Goal: Task Accomplishment & Management: Manage account settings

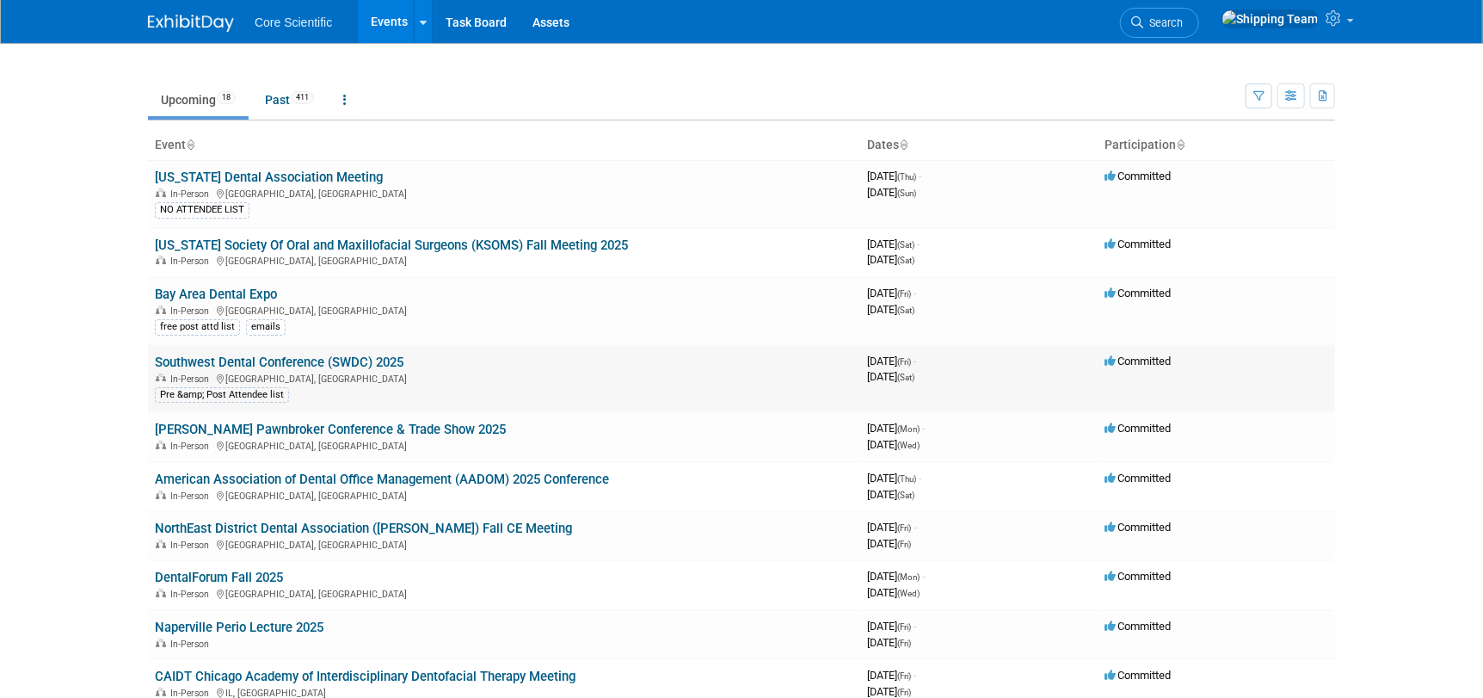
click at [195, 357] on link "Southwest Dental Conference (SWDC) 2025" at bounding box center [279, 361] width 249 height 15
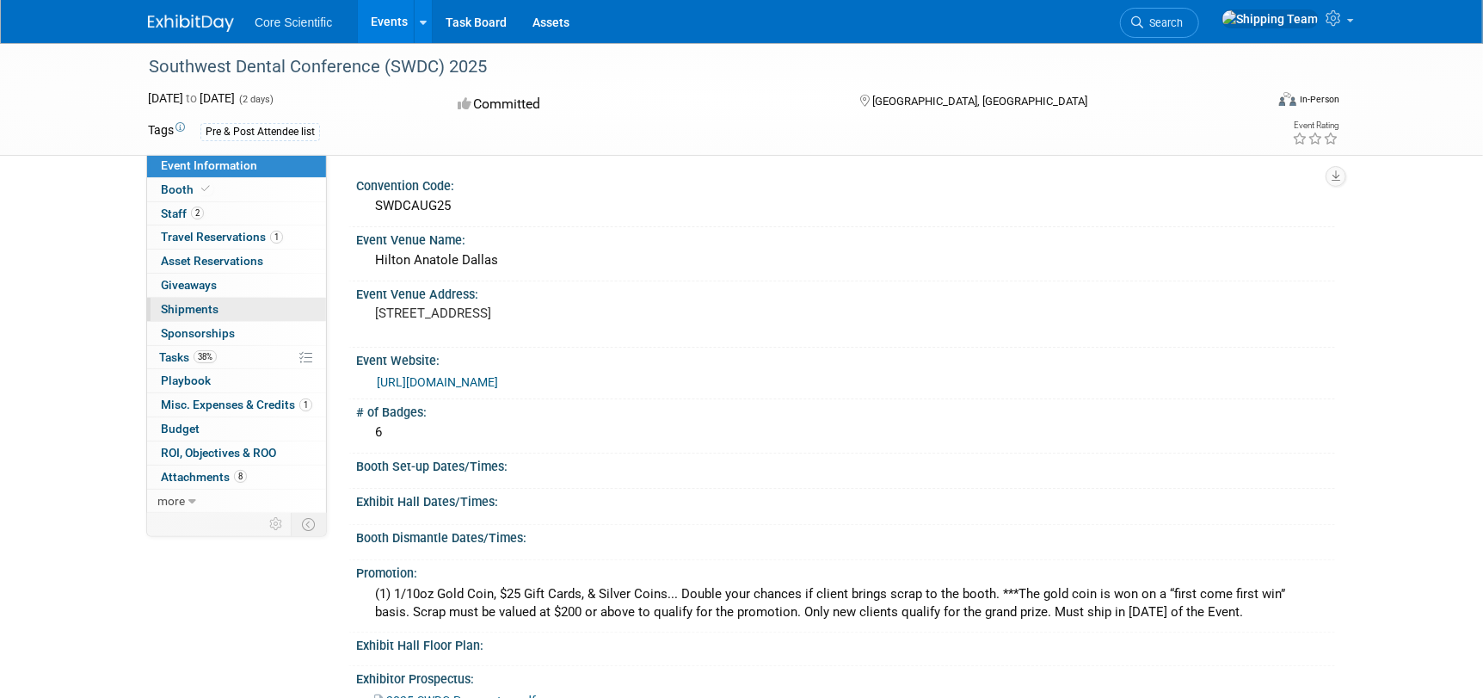
click at [175, 310] on span "Shipments 0" at bounding box center [190, 309] width 58 height 14
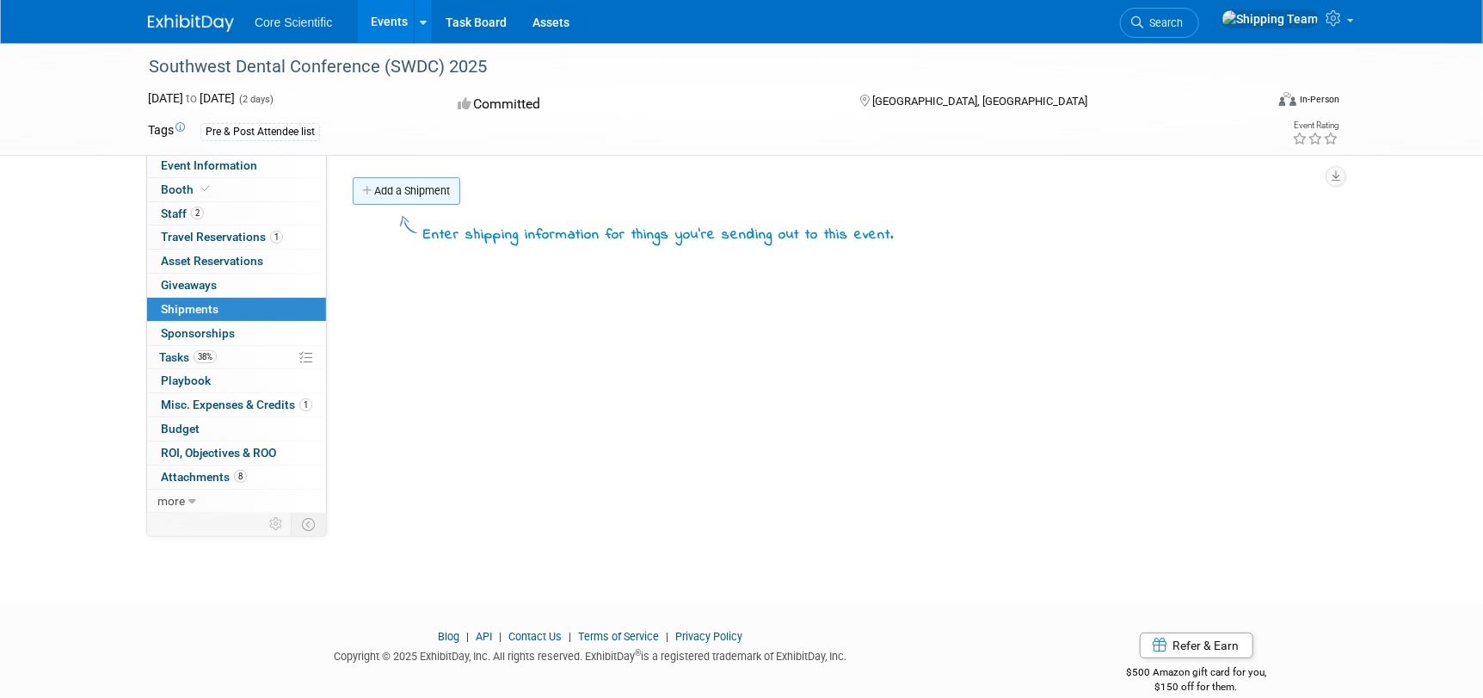
click at [385, 194] on link "Add a Shipment" at bounding box center [407, 191] width 108 height 28
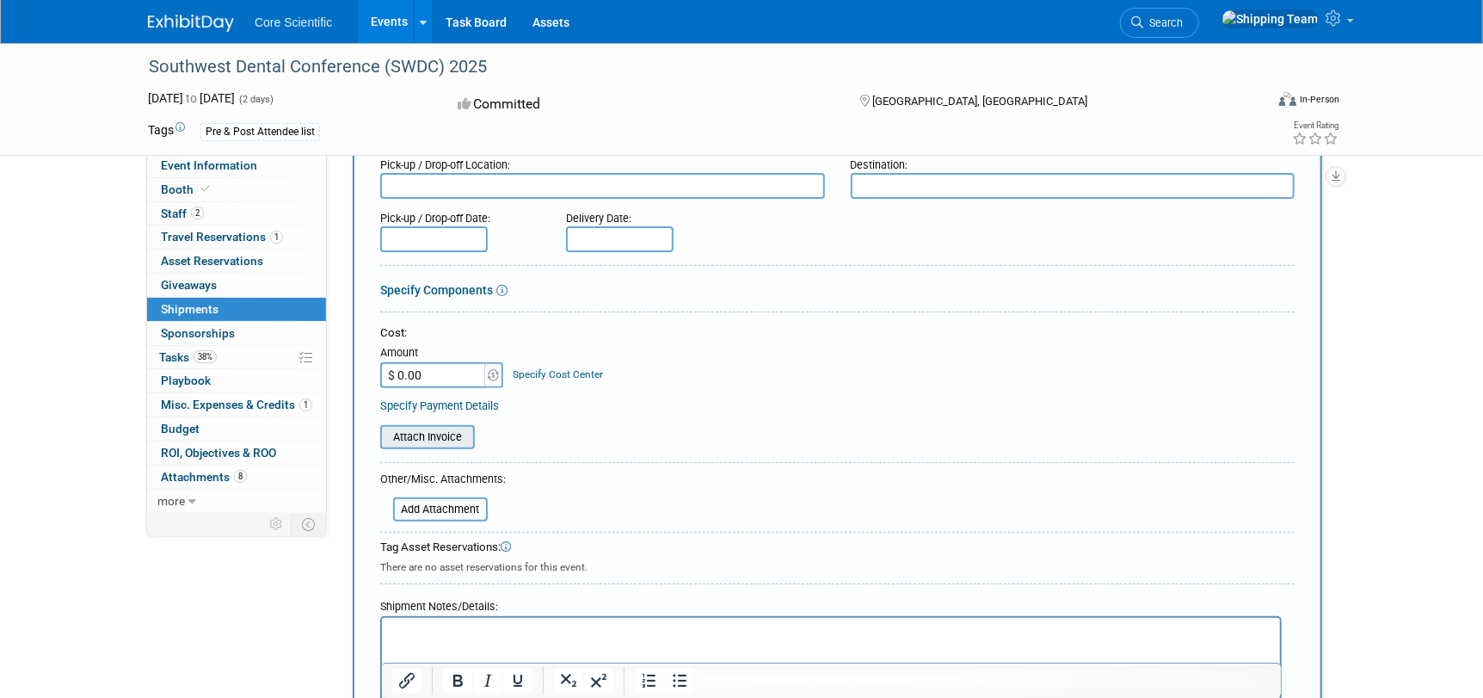
scroll to position [172, 0]
click at [421, 502] on input "file" at bounding box center [383, 508] width 205 height 21
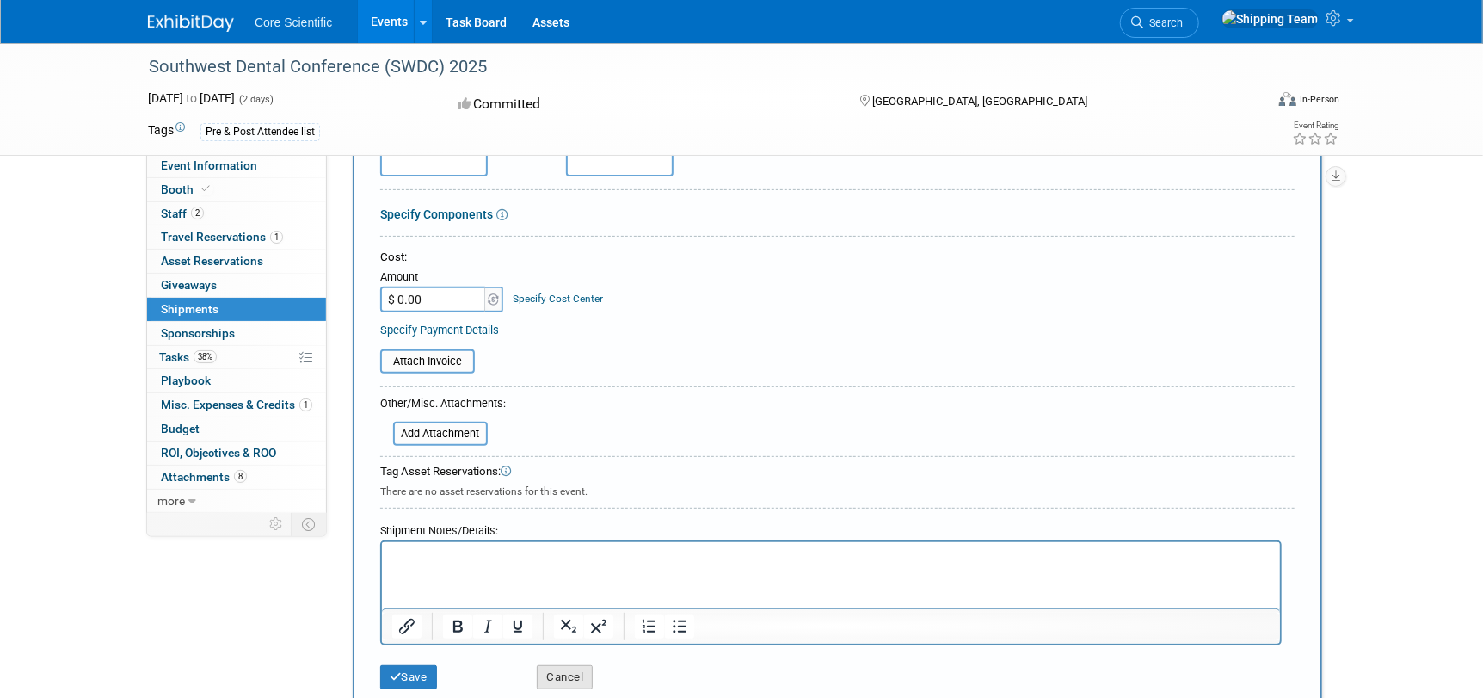
scroll to position [344, 0]
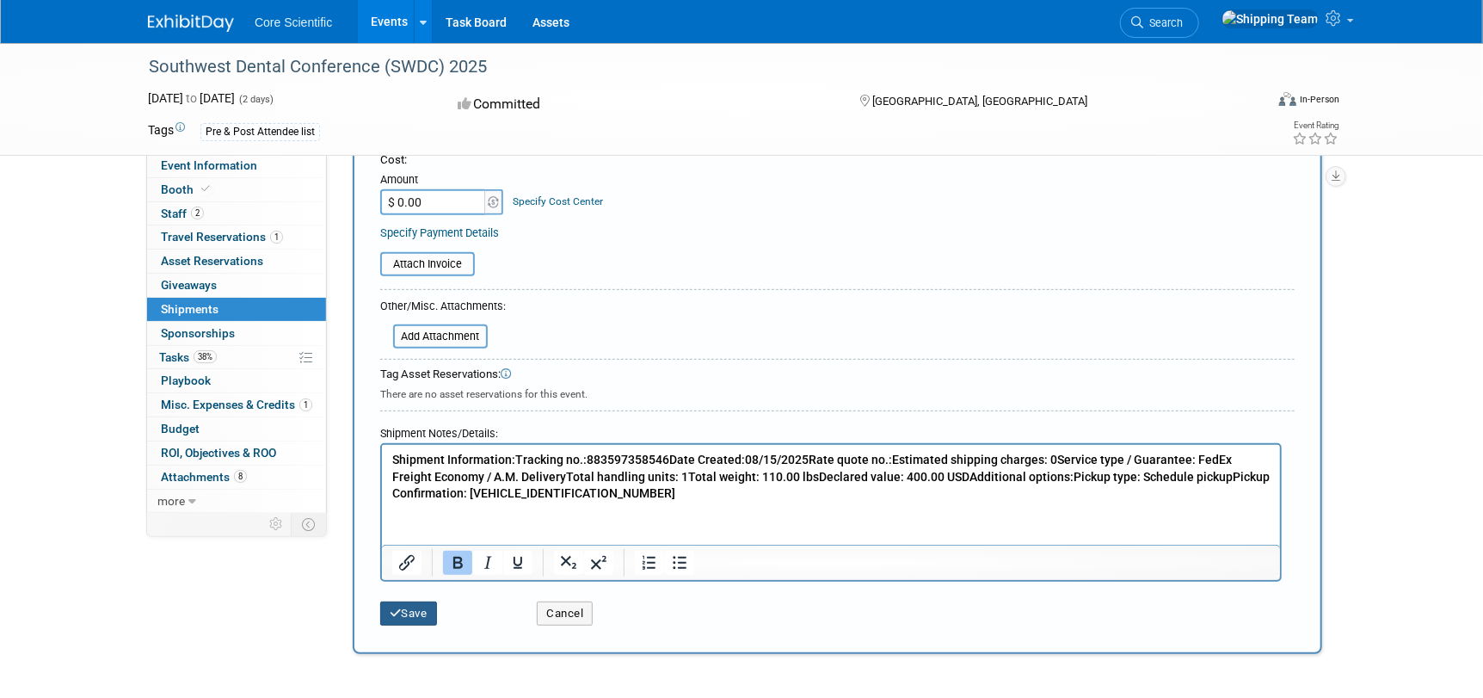
click at [415, 608] on button "Save" at bounding box center [408, 613] width 57 height 24
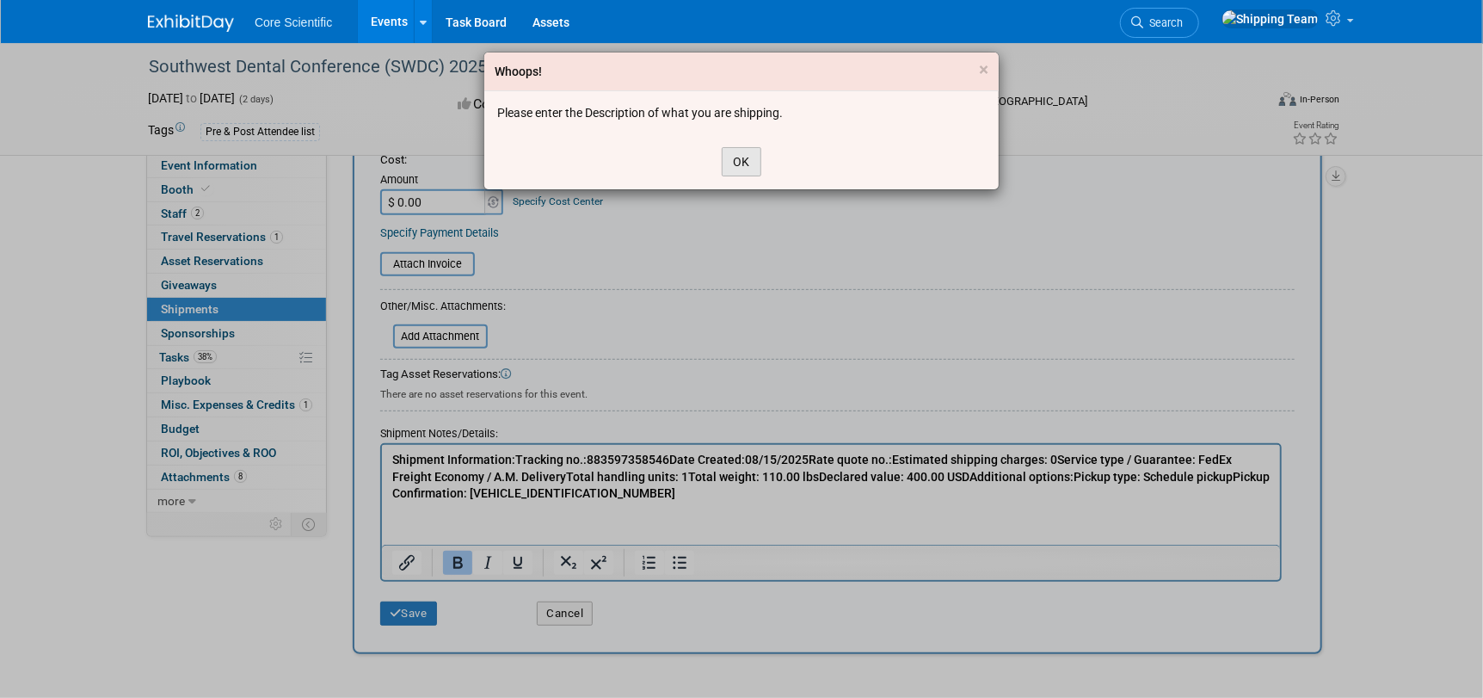
click at [738, 160] on button "OK" at bounding box center [742, 161] width 40 height 29
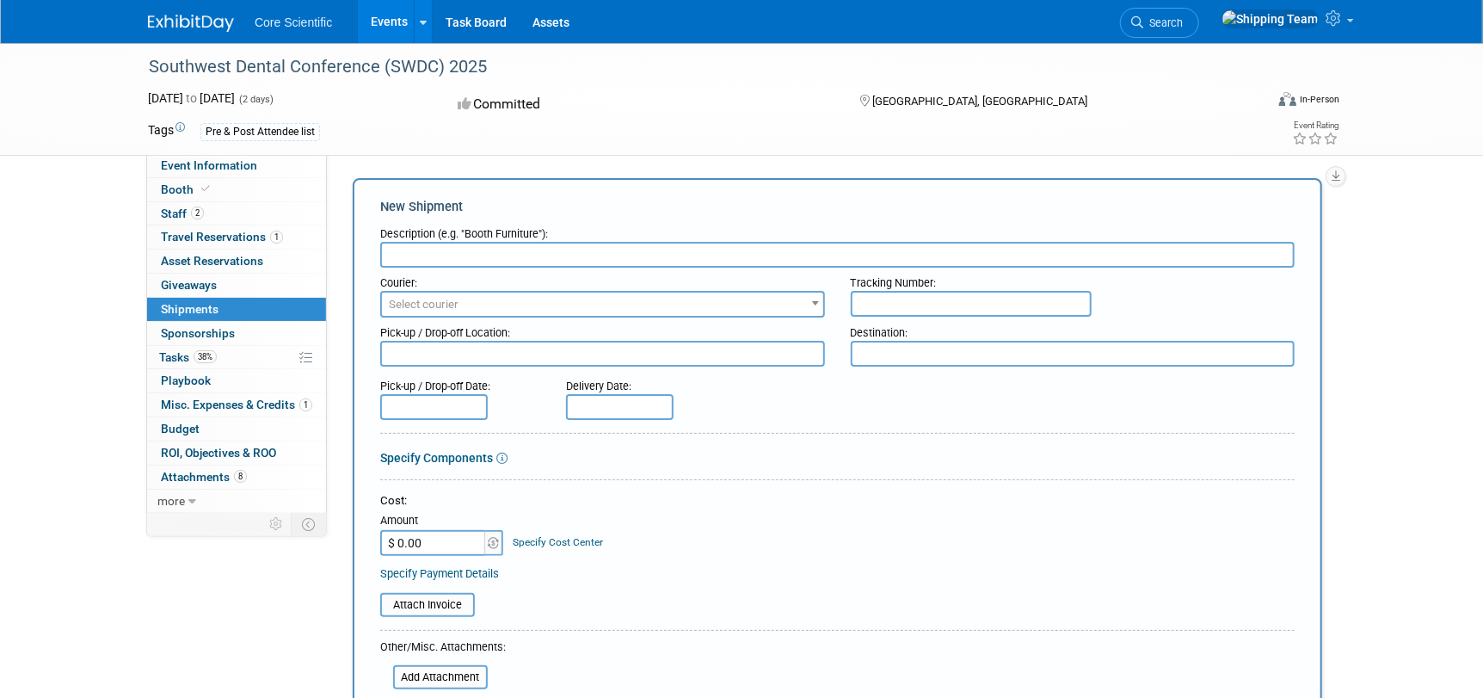
scroll to position [0, 0]
click at [409, 249] on input "text" at bounding box center [837, 258] width 914 height 26
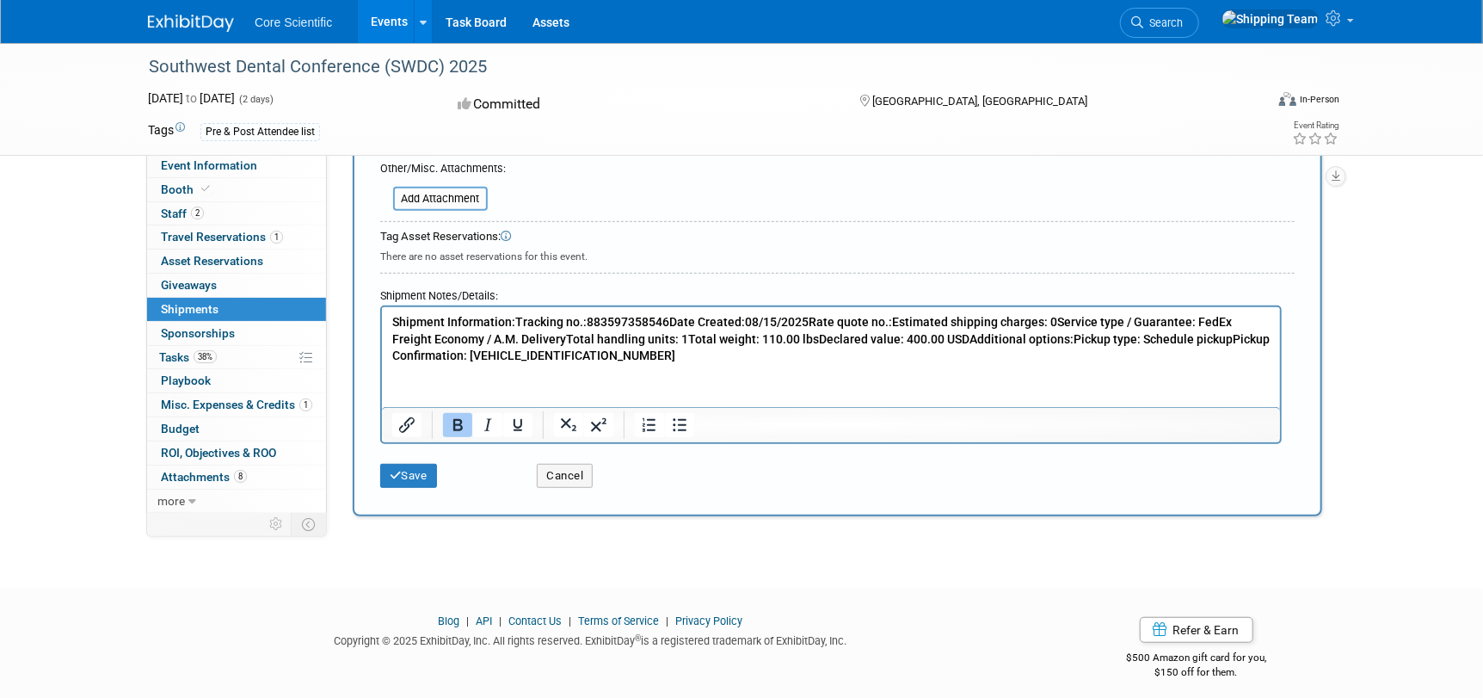
scroll to position [489, 0]
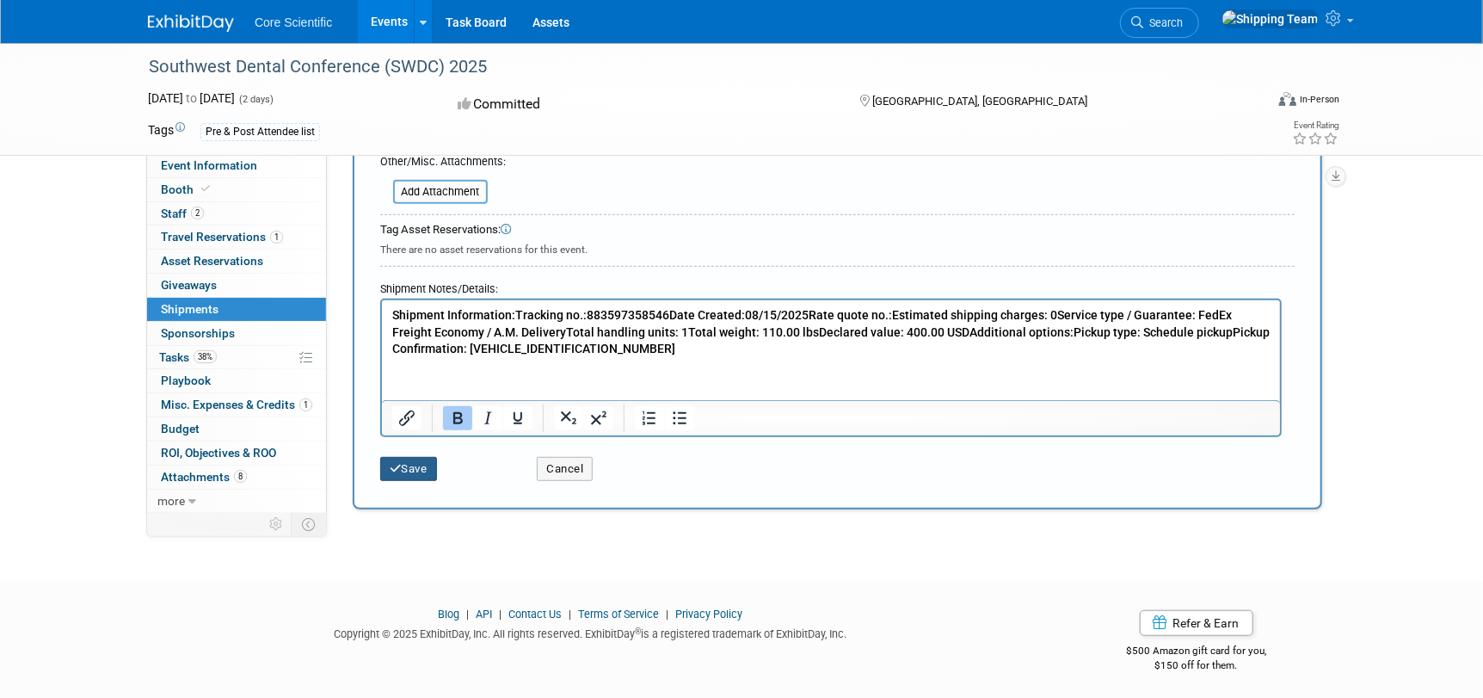
type input "booth supplies"
click at [430, 464] on button "Save" at bounding box center [408, 469] width 57 height 24
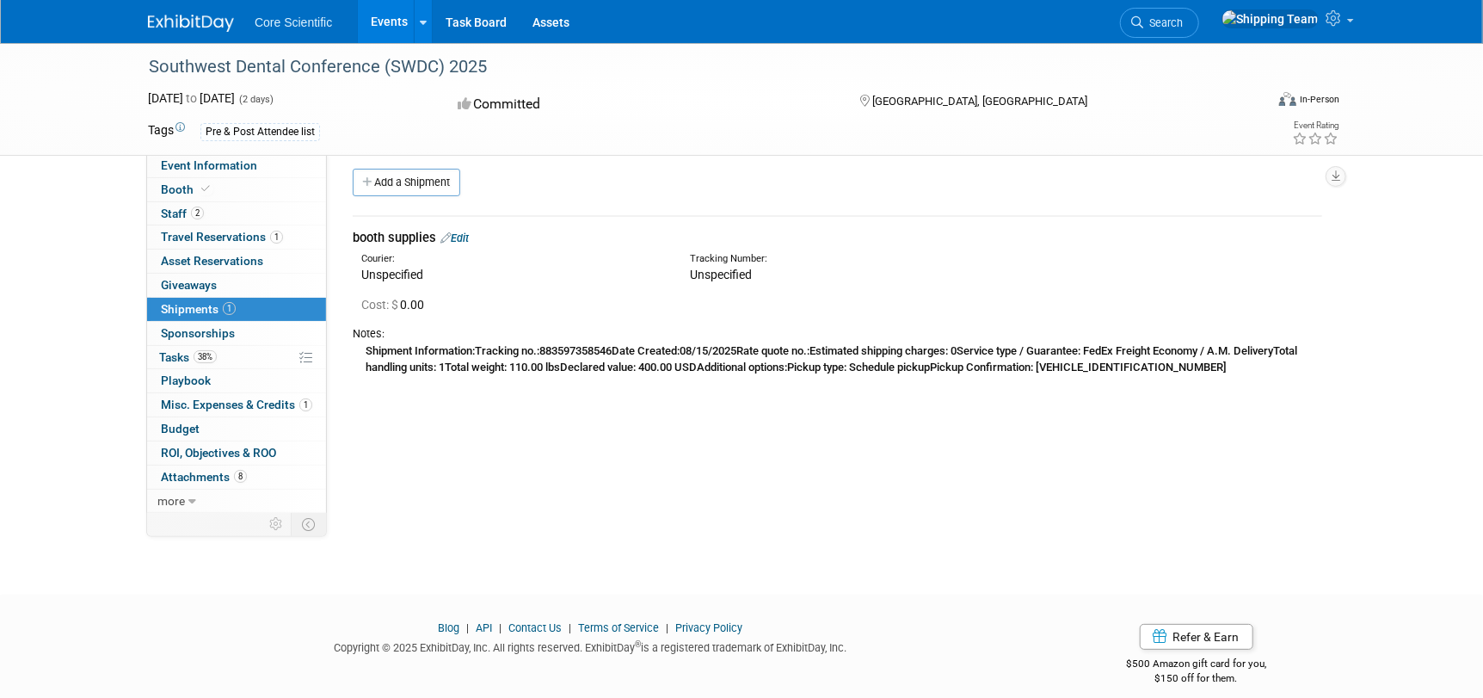
scroll to position [0, 0]
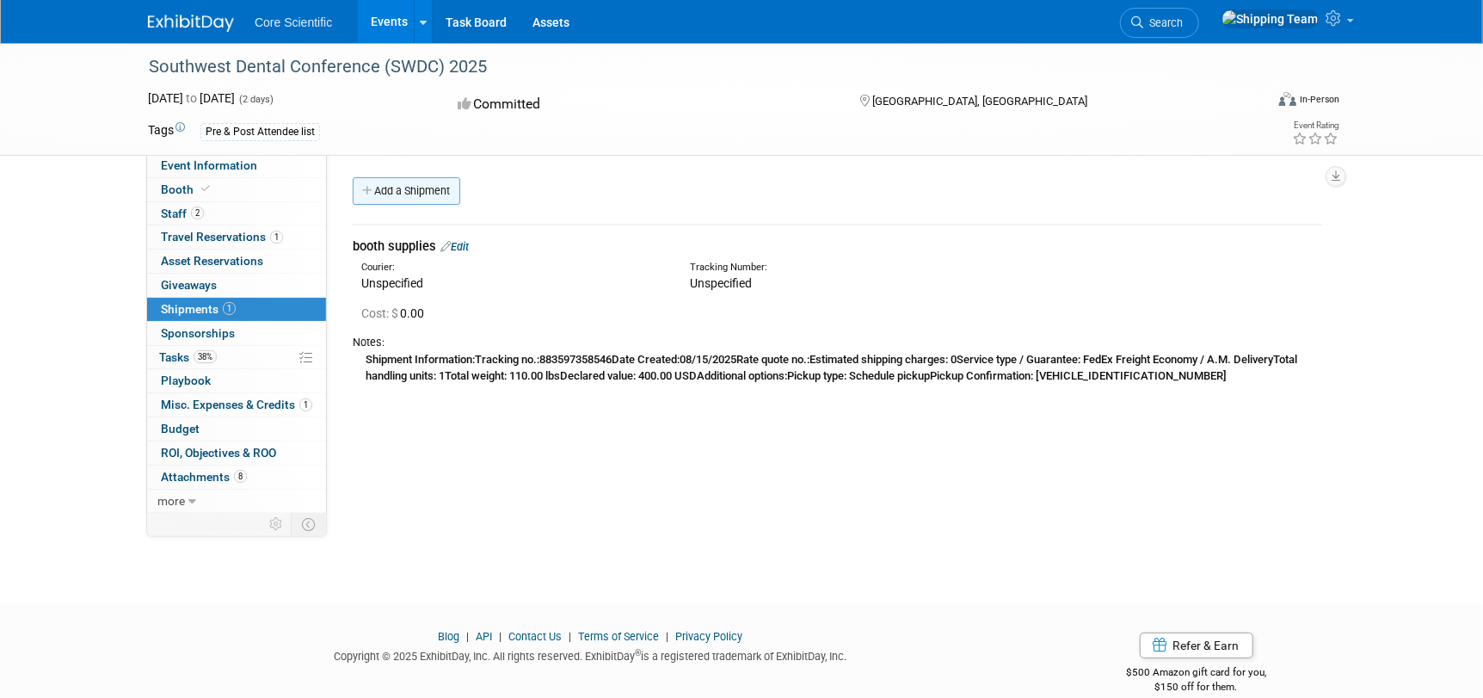
click at [404, 193] on link "Add a Shipment" at bounding box center [407, 191] width 108 height 28
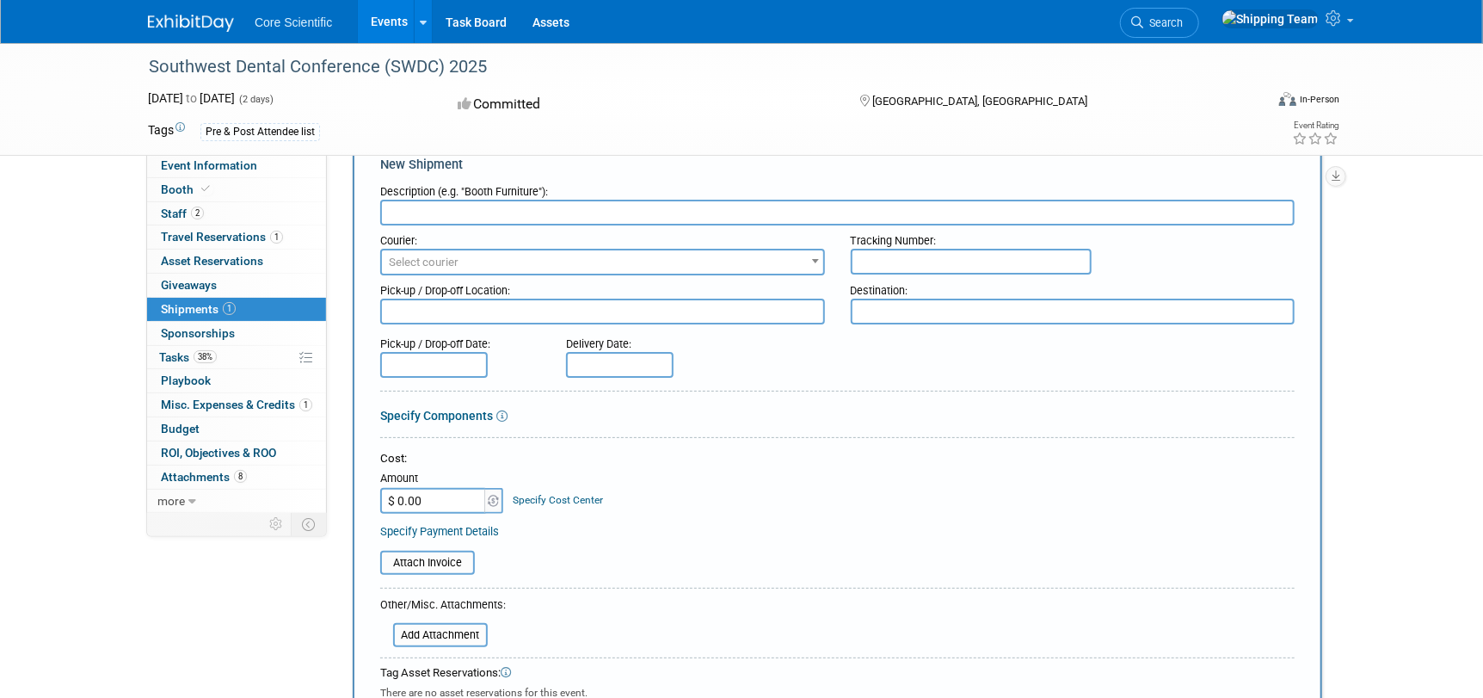
scroll to position [85, 0]
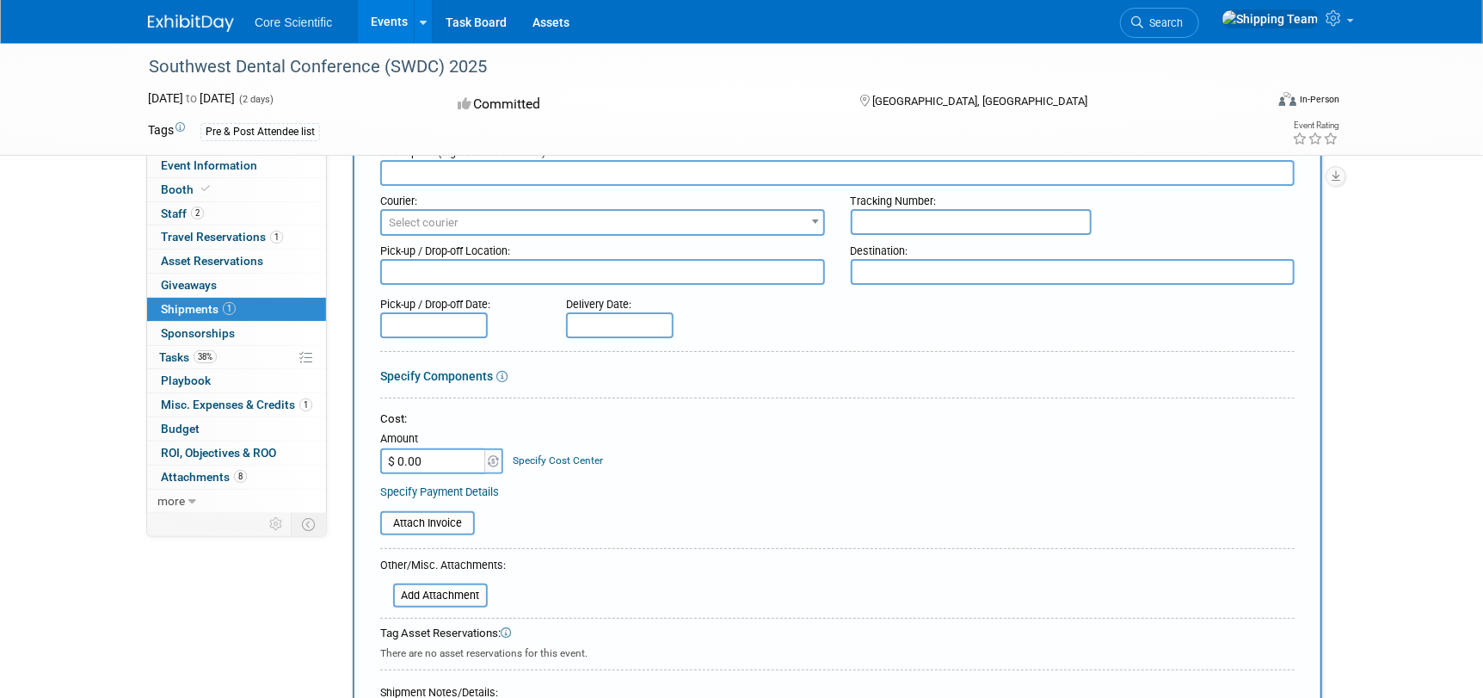
click at [181, 310] on span "Shipments 1" at bounding box center [198, 309] width 75 height 14
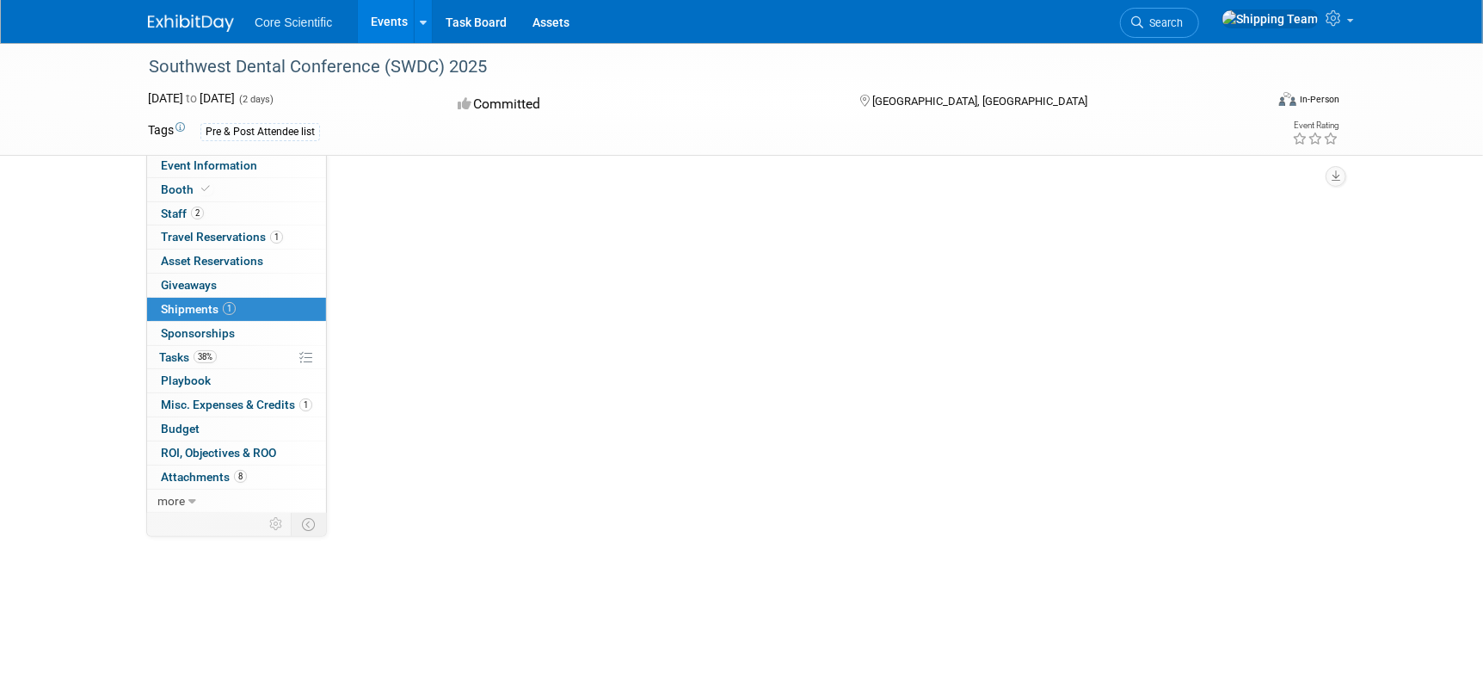
scroll to position [0, 0]
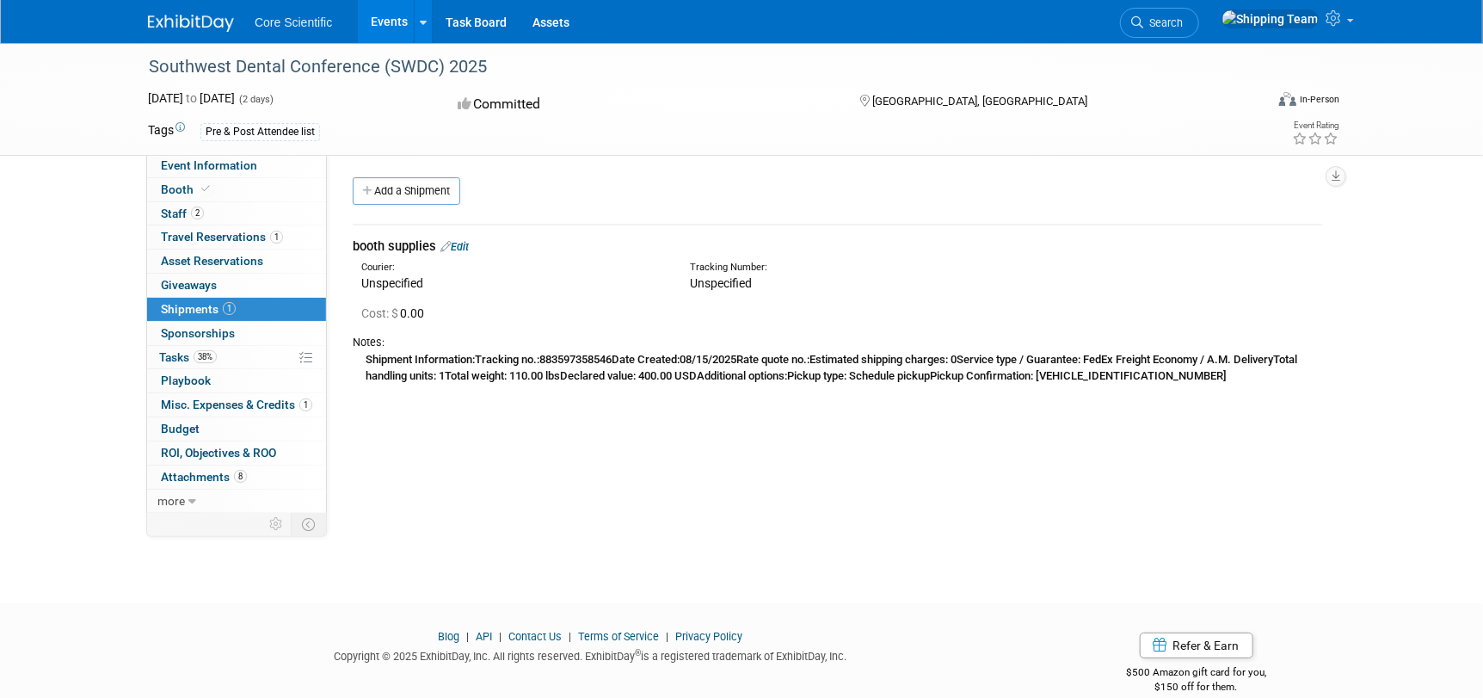
click at [467, 243] on link "Edit" at bounding box center [454, 246] width 28 height 13
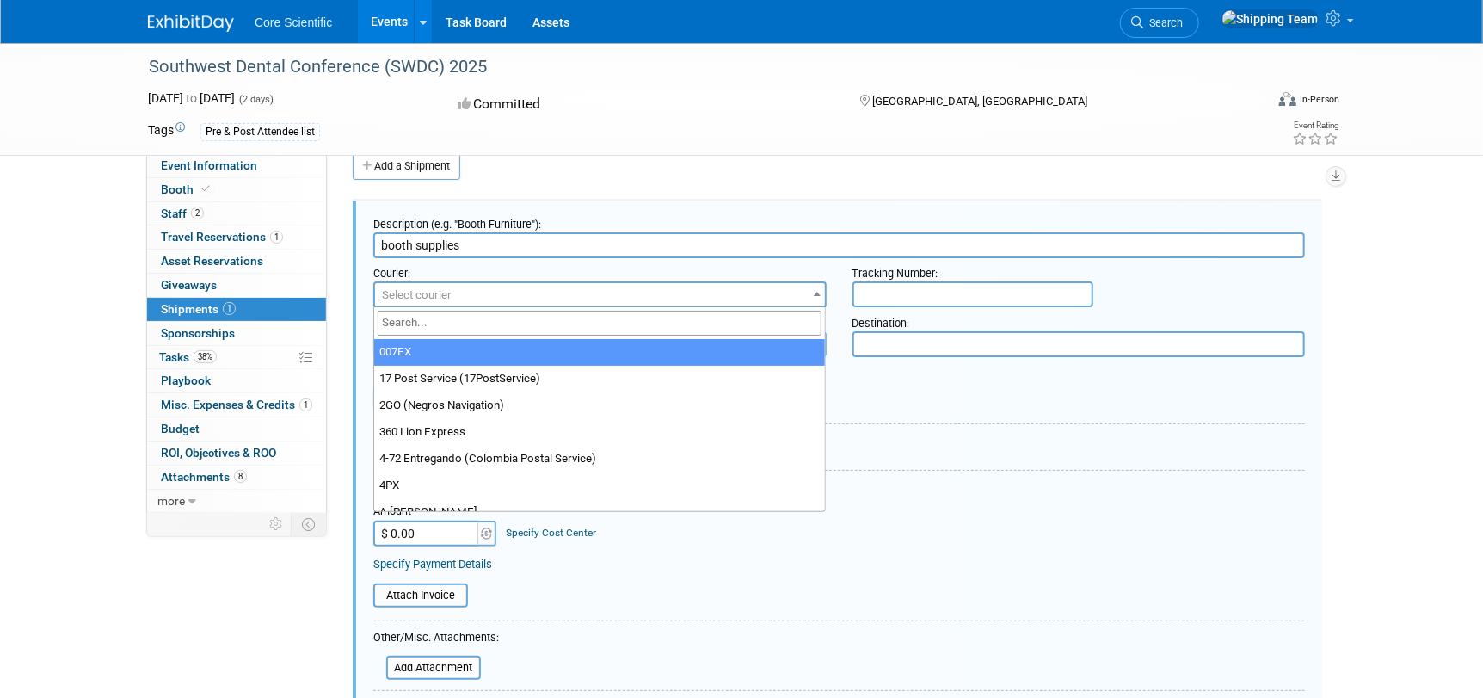
click at [402, 290] on span "Select courier" at bounding box center [417, 294] width 70 height 13
type input "Fed"
select select "206"
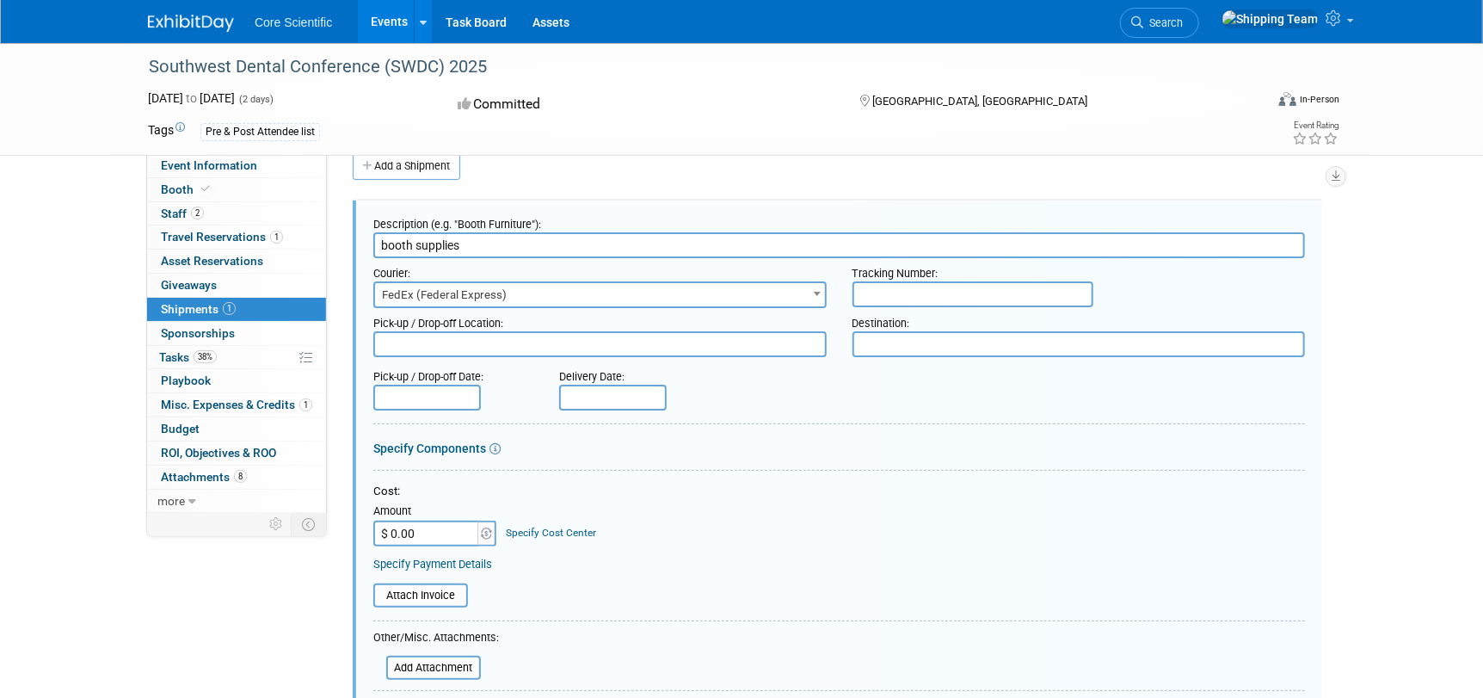
click at [916, 294] on input "text" at bounding box center [972, 294] width 241 height 26
type input "883567374540"
click at [432, 336] on textarea at bounding box center [599, 344] width 453 height 26
type textarea "WH- Cary IL"
type textarea "Expo [GEOGRAPHIC_DATA] [GEOGRAPHIC_DATA]"
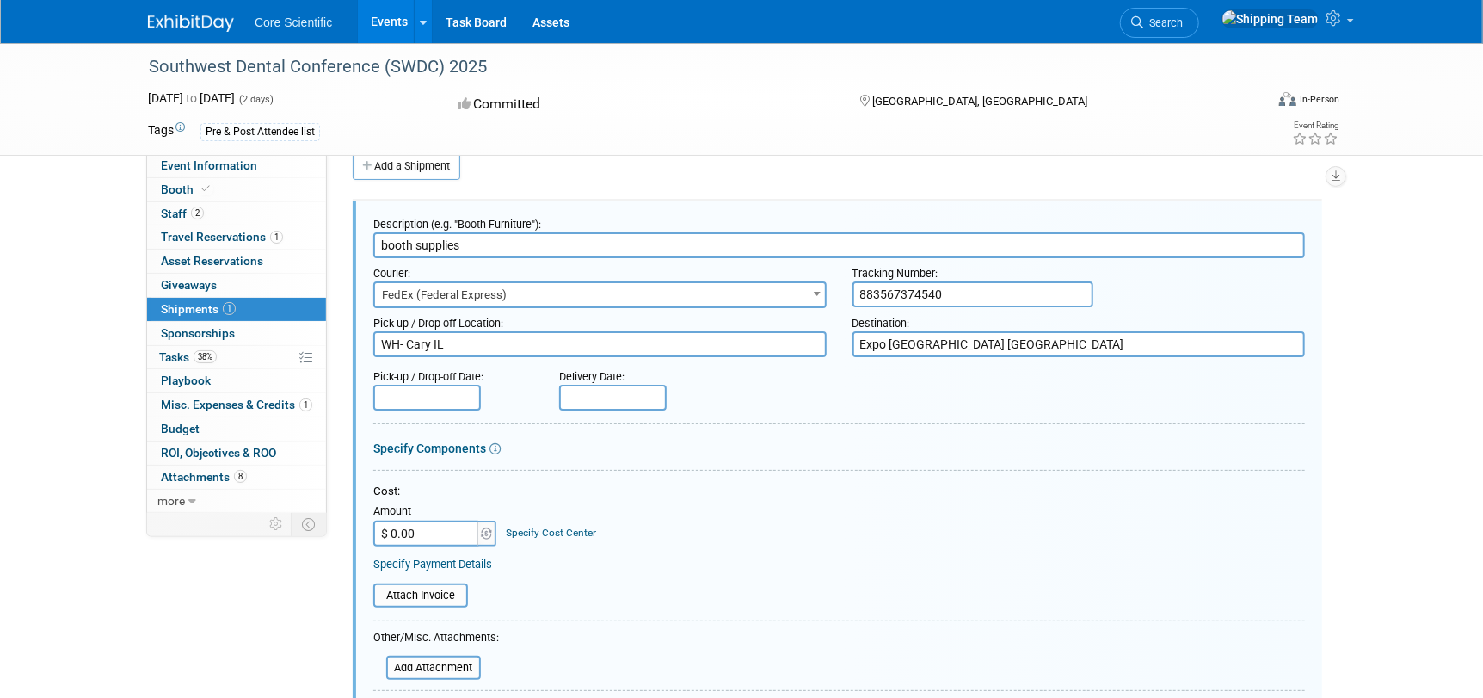
click at [436, 399] on input "text" at bounding box center [427, 397] width 108 height 26
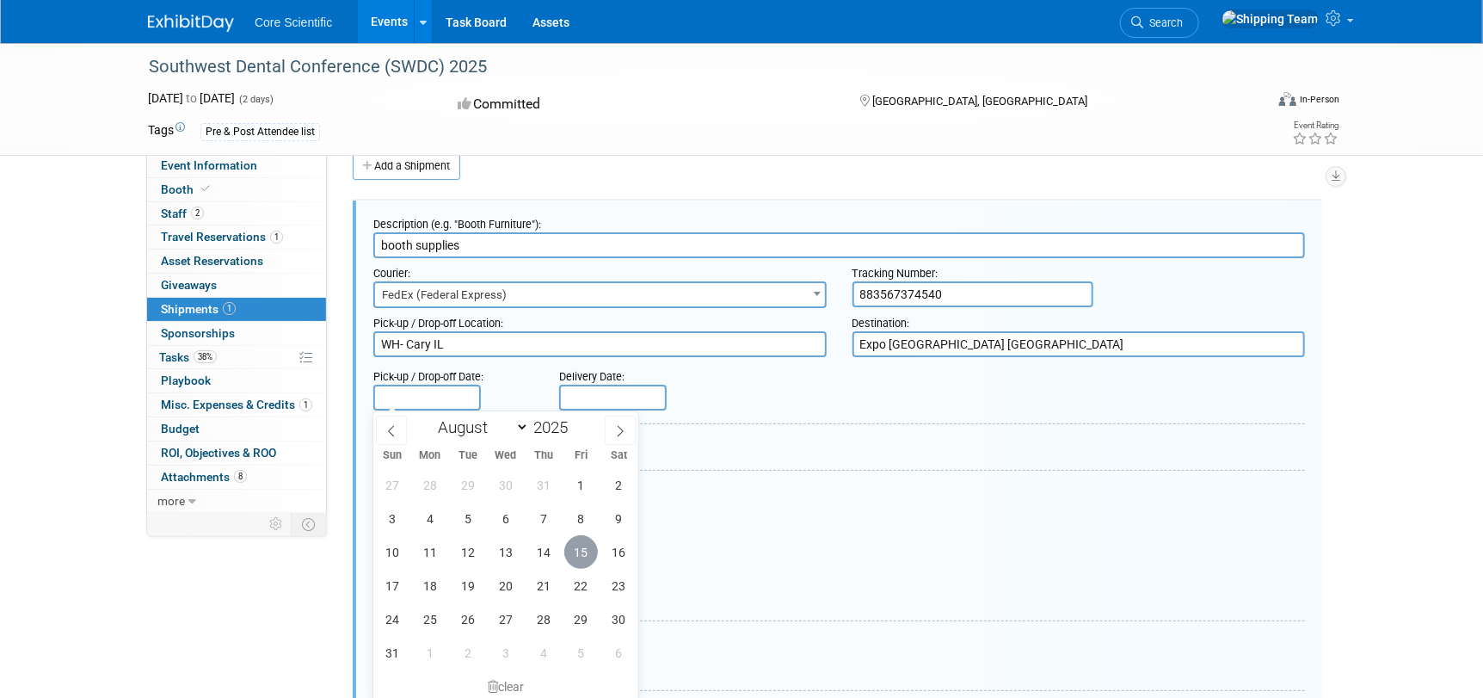
click at [586, 558] on span "15" at bounding box center [581, 552] width 34 height 34
type input "Aug 15, 2025"
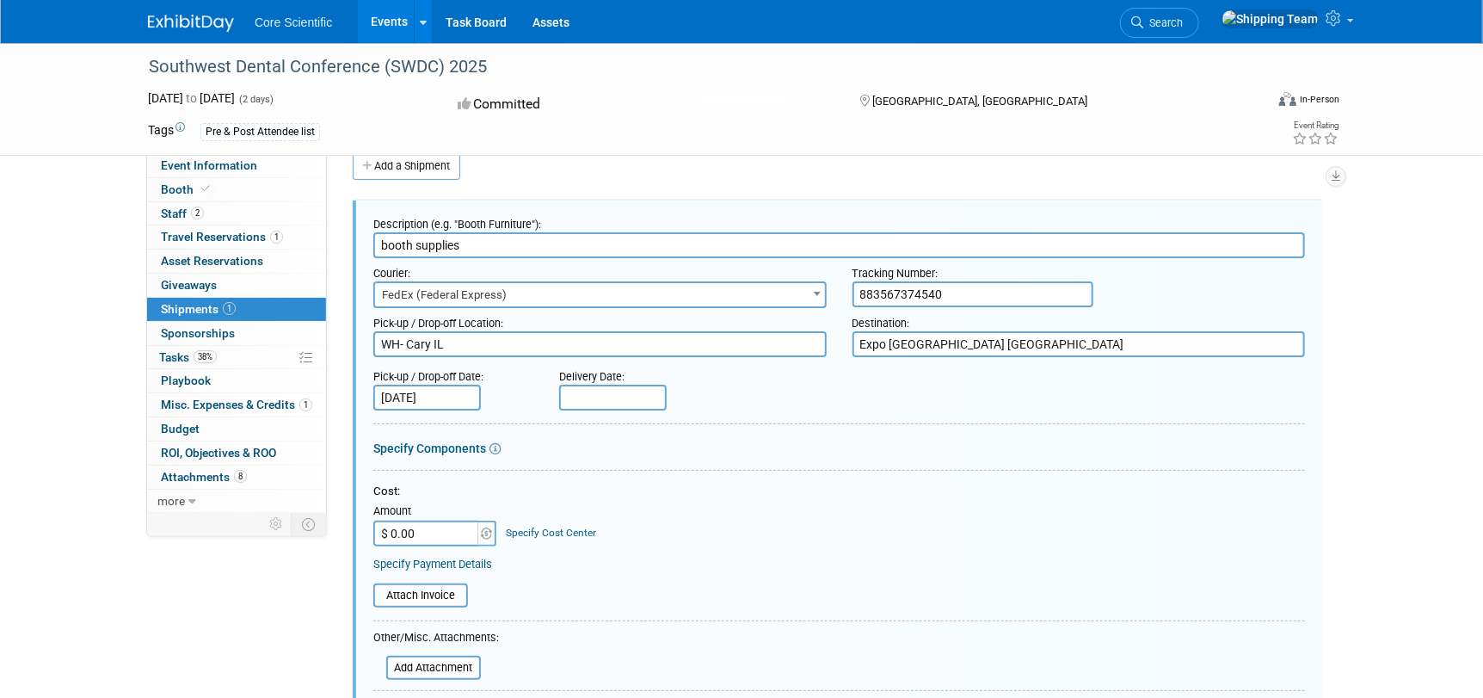
click at [600, 396] on input "text" at bounding box center [613, 397] width 108 height 26
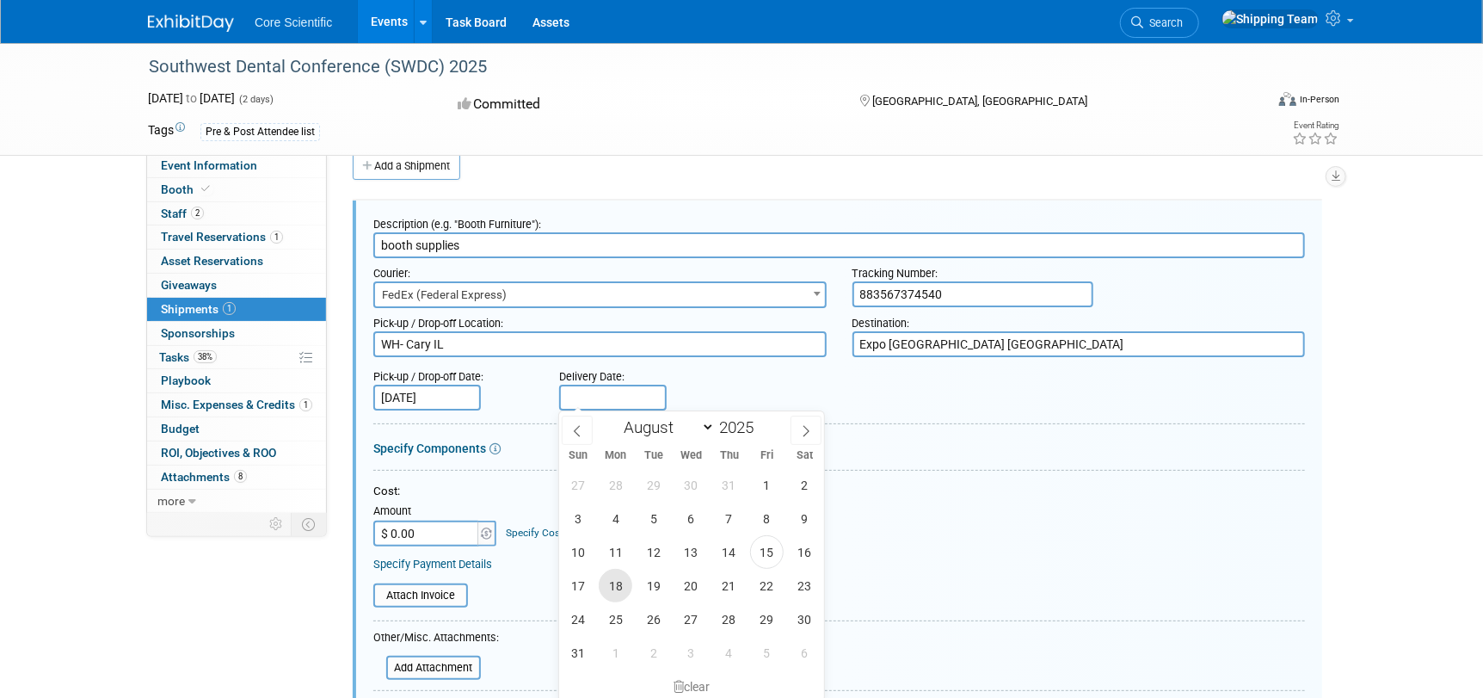
click at [607, 583] on span "18" at bounding box center [616, 586] width 34 height 34
type input "Aug 18, 2025"
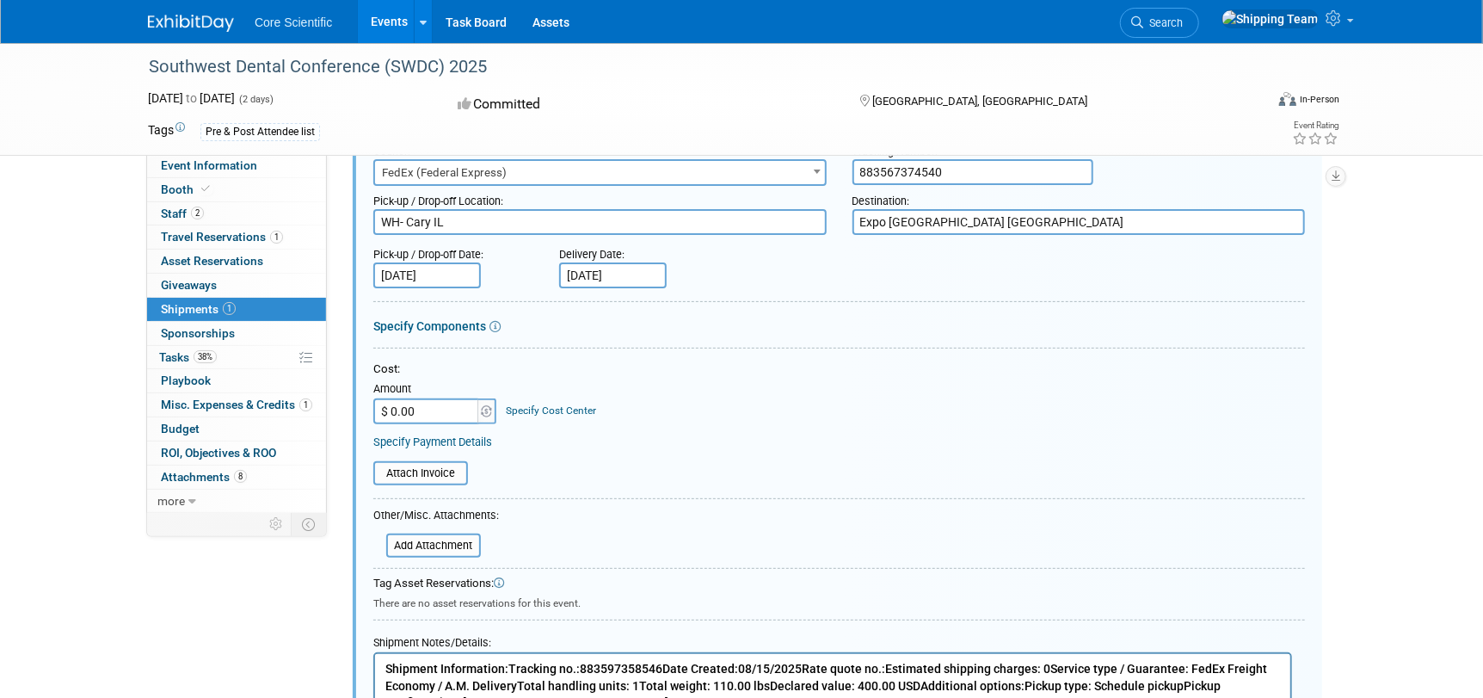
scroll to position [198, 0]
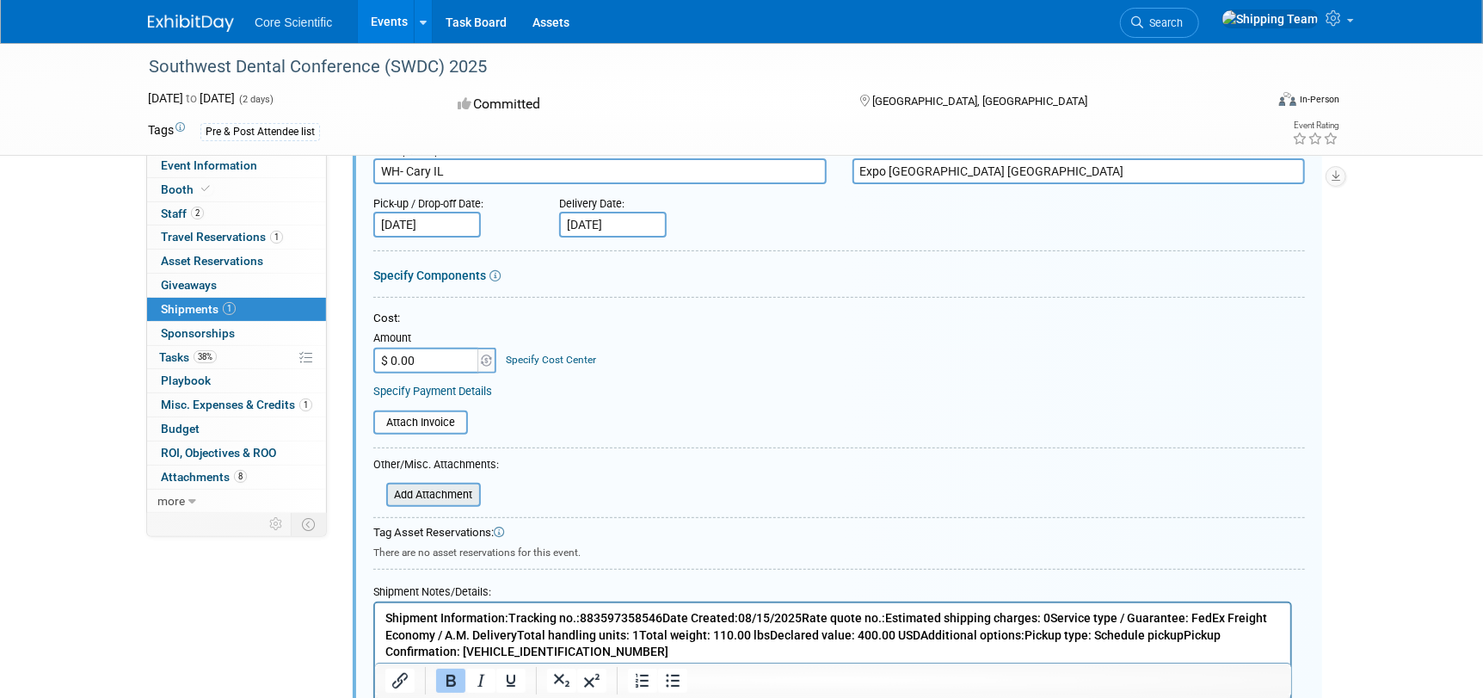
click at [415, 490] on input "file" at bounding box center [376, 494] width 205 height 21
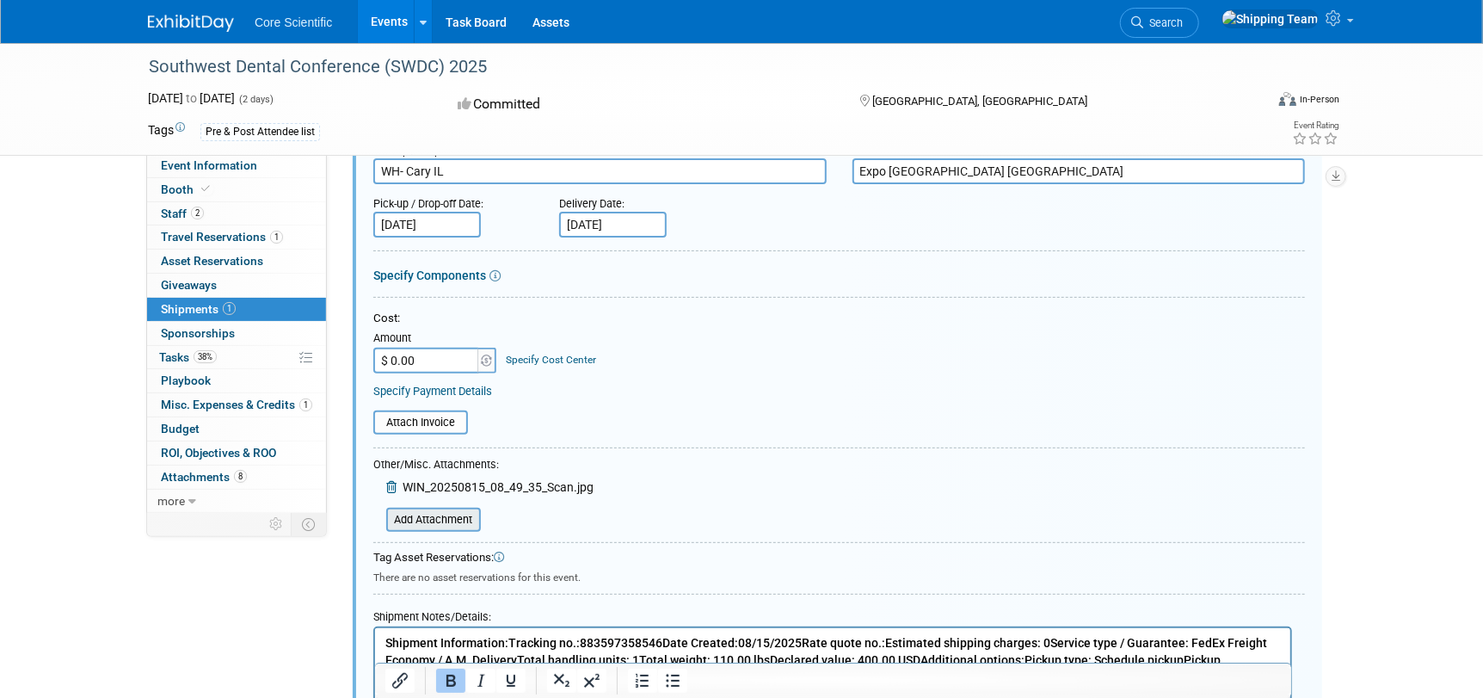
click at [446, 524] on input "file" at bounding box center [376, 519] width 205 height 21
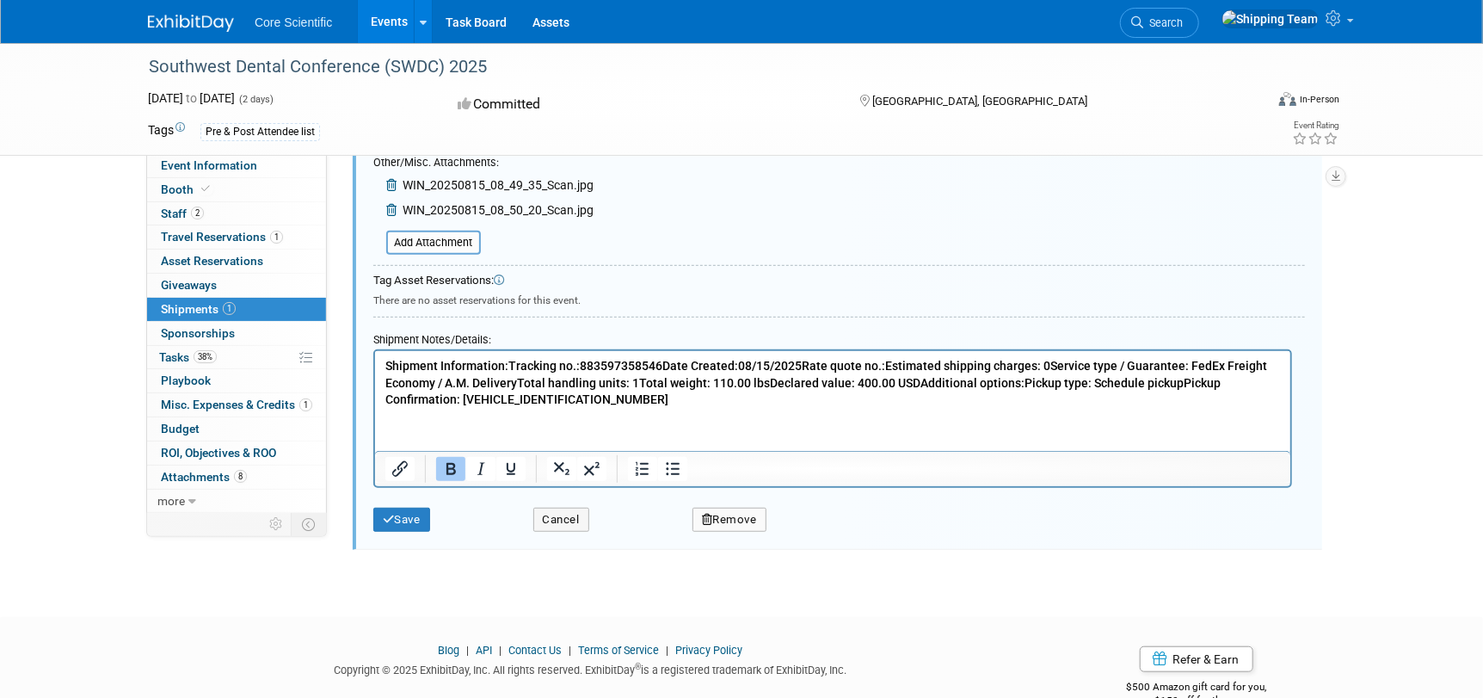
scroll to position [537, 0]
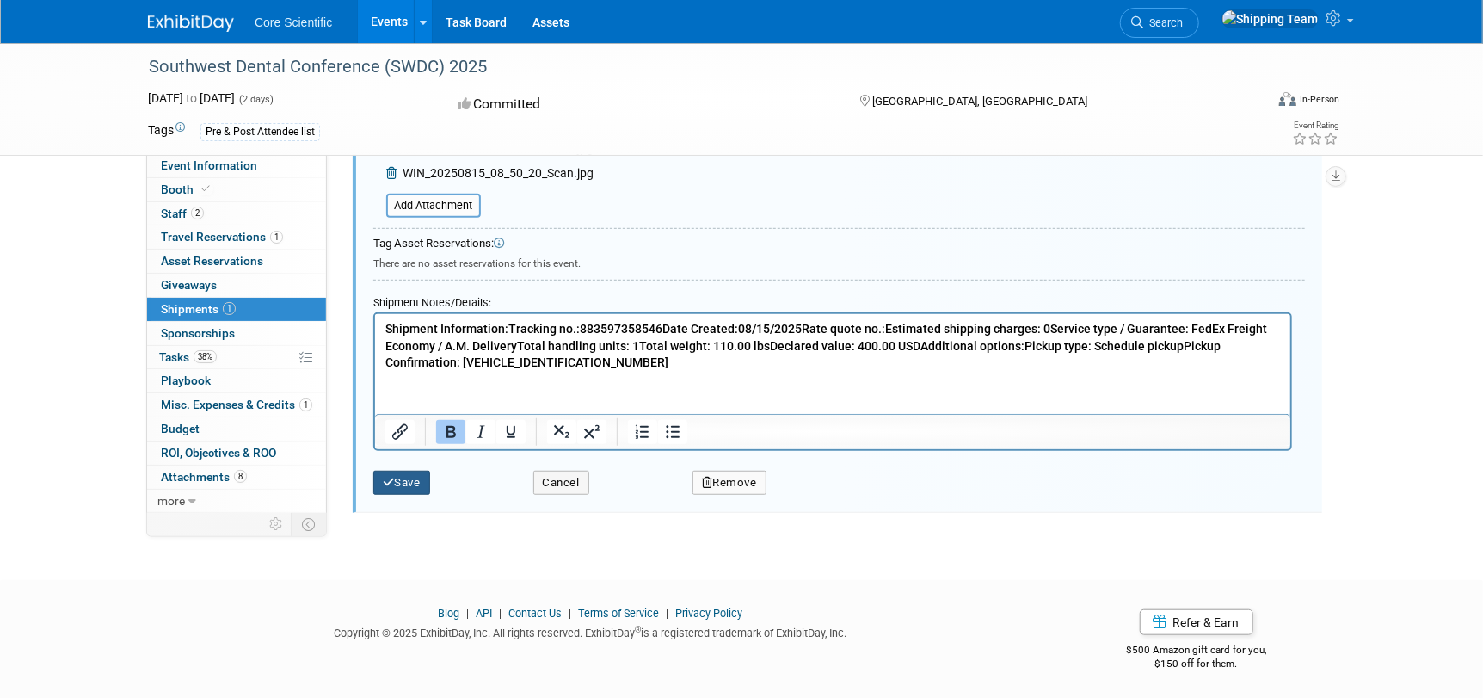
click at [418, 482] on button "Save" at bounding box center [401, 482] width 57 height 24
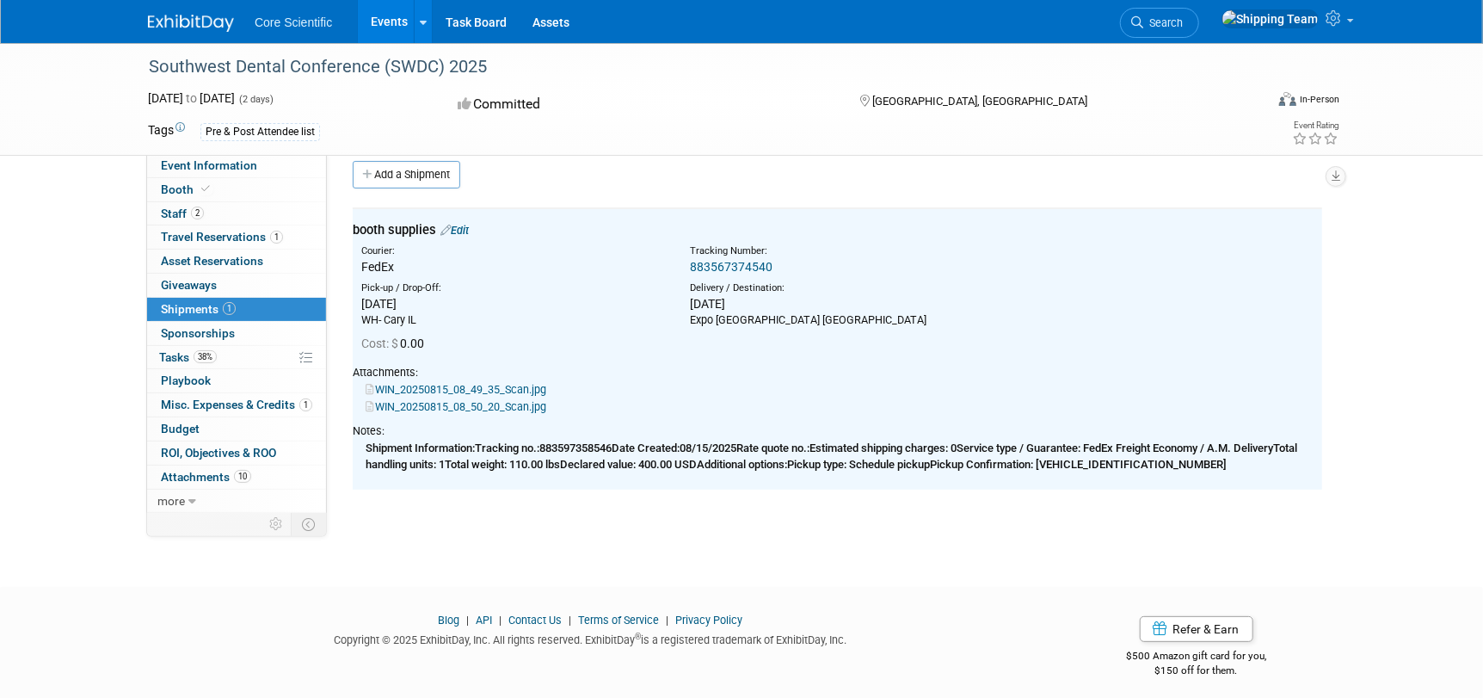
scroll to position [0, 0]
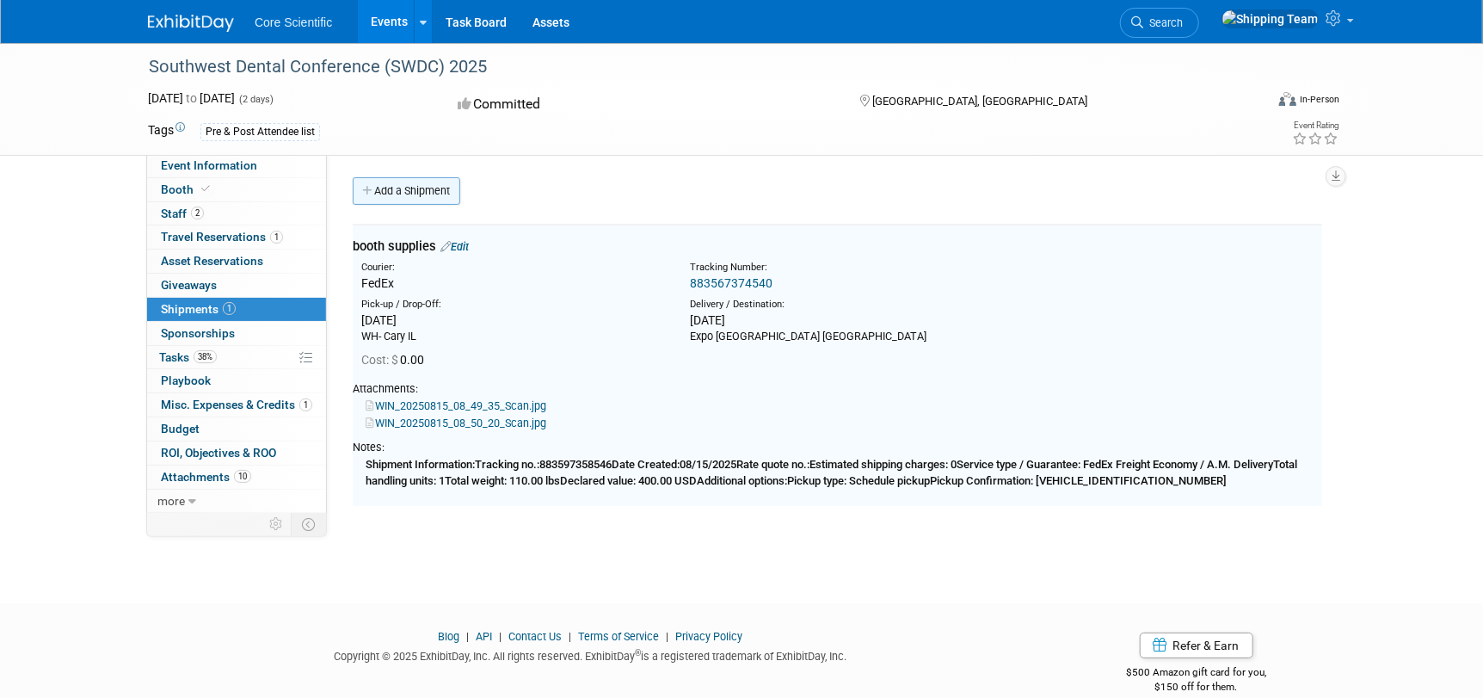
click at [413, 194] on link "Add a Shipment" at bounding box center [407, 191] width 108 height 28
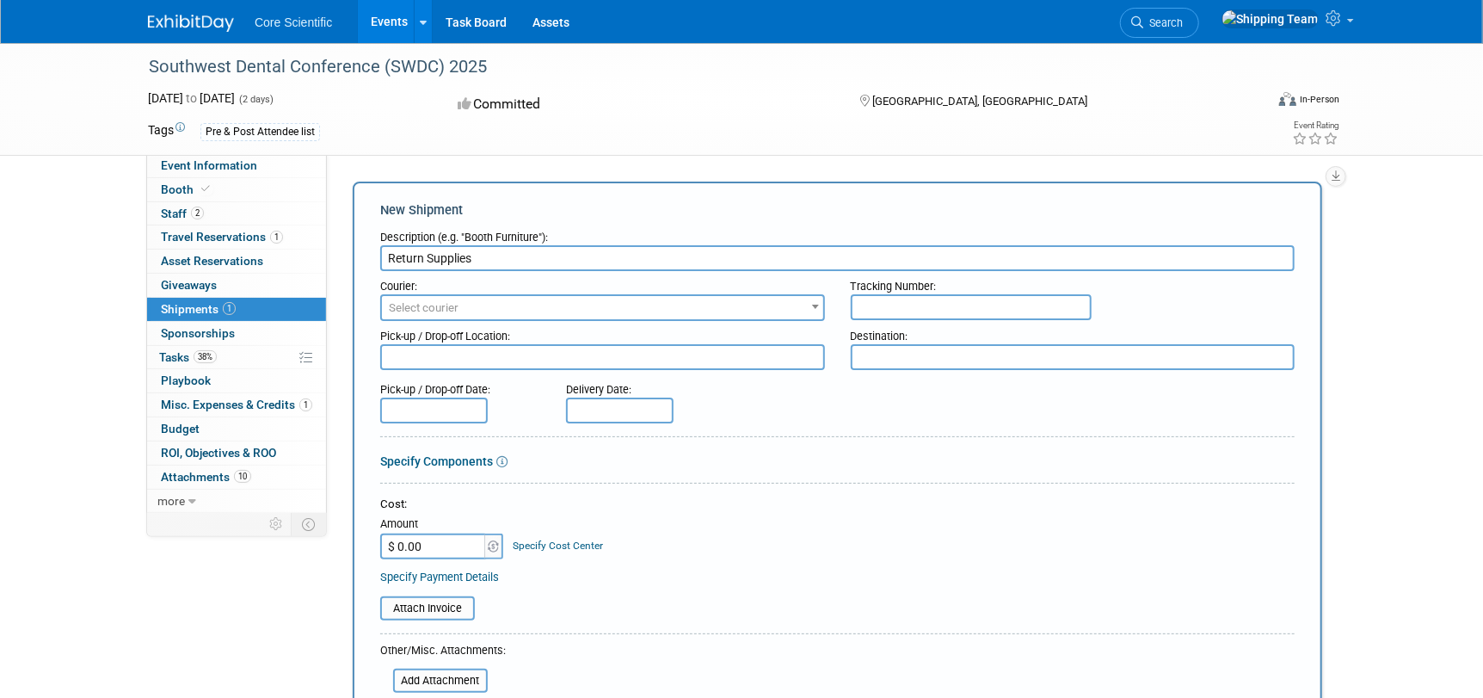
type input "Return Supplies"
click at [444, 297] on span "Select courier" at bounding box center [602, 308] width 441 height 24
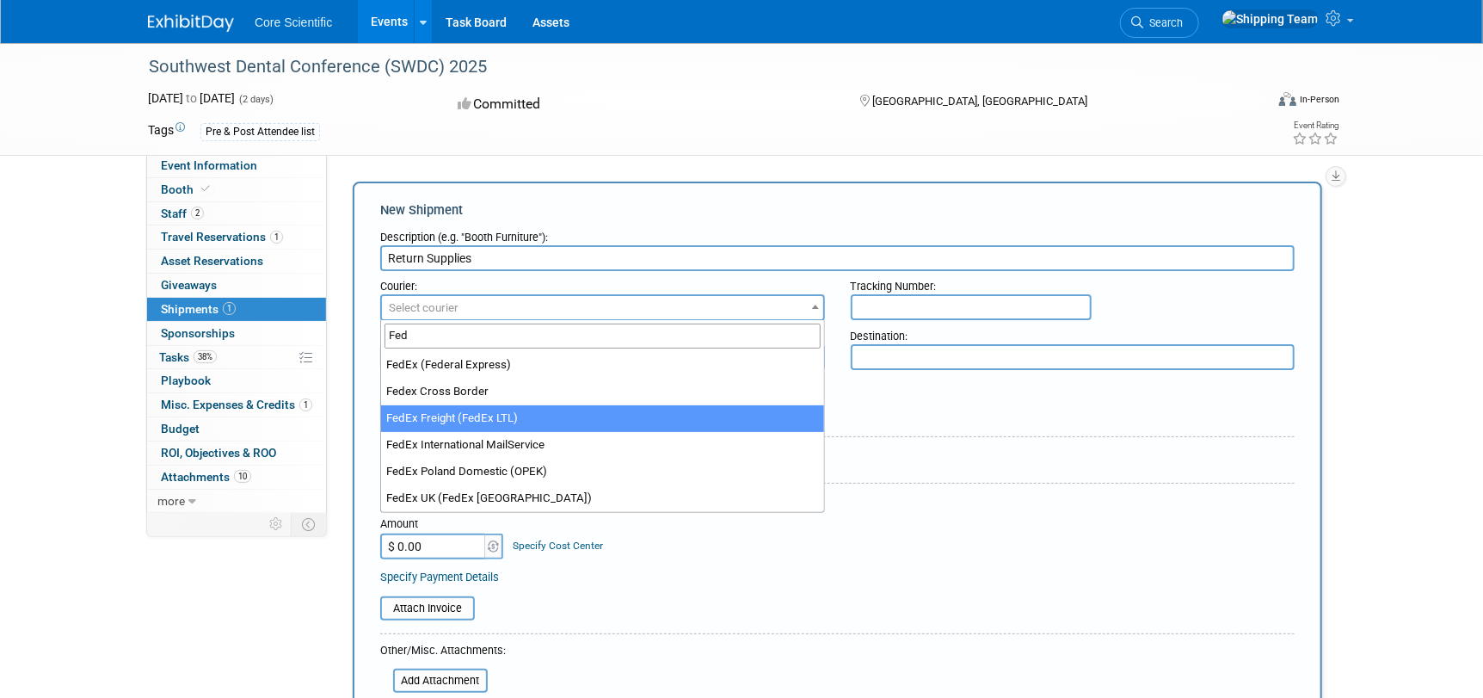
type input "Fed"
select select "208"
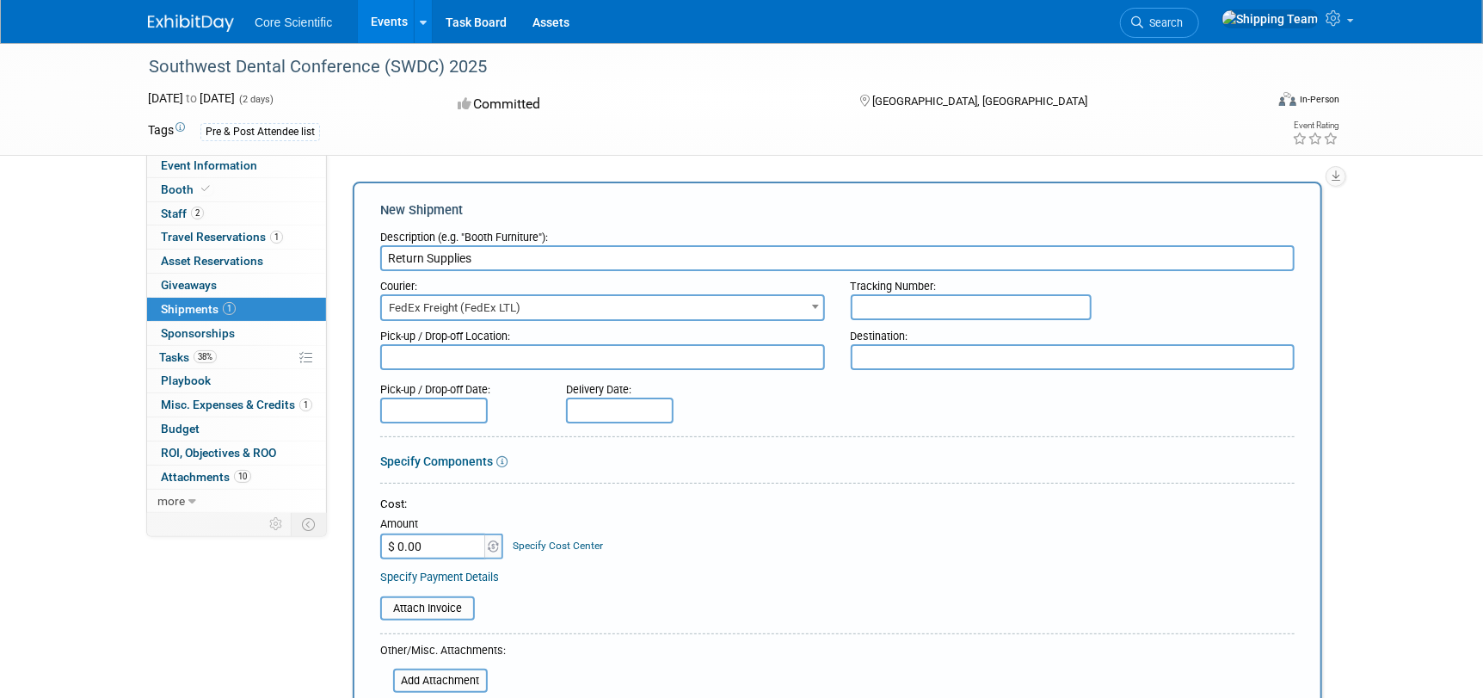
click at [867, 310] on input "text" at bounding box center [971, 307] width 241 height 26
type input "883567374540"
click at [469, 358] on textarea at bounding box center [602, 357] width 445 height 26
drag, startPoint x: 499, startPoint y: 355, endPoint x: 520, endPoint y: 354, distance: 20.7
click at [499, 354] on textarea "Hilton Anatole Hotel DallasTX" at bounding box center [602, 357] width 445 height 26
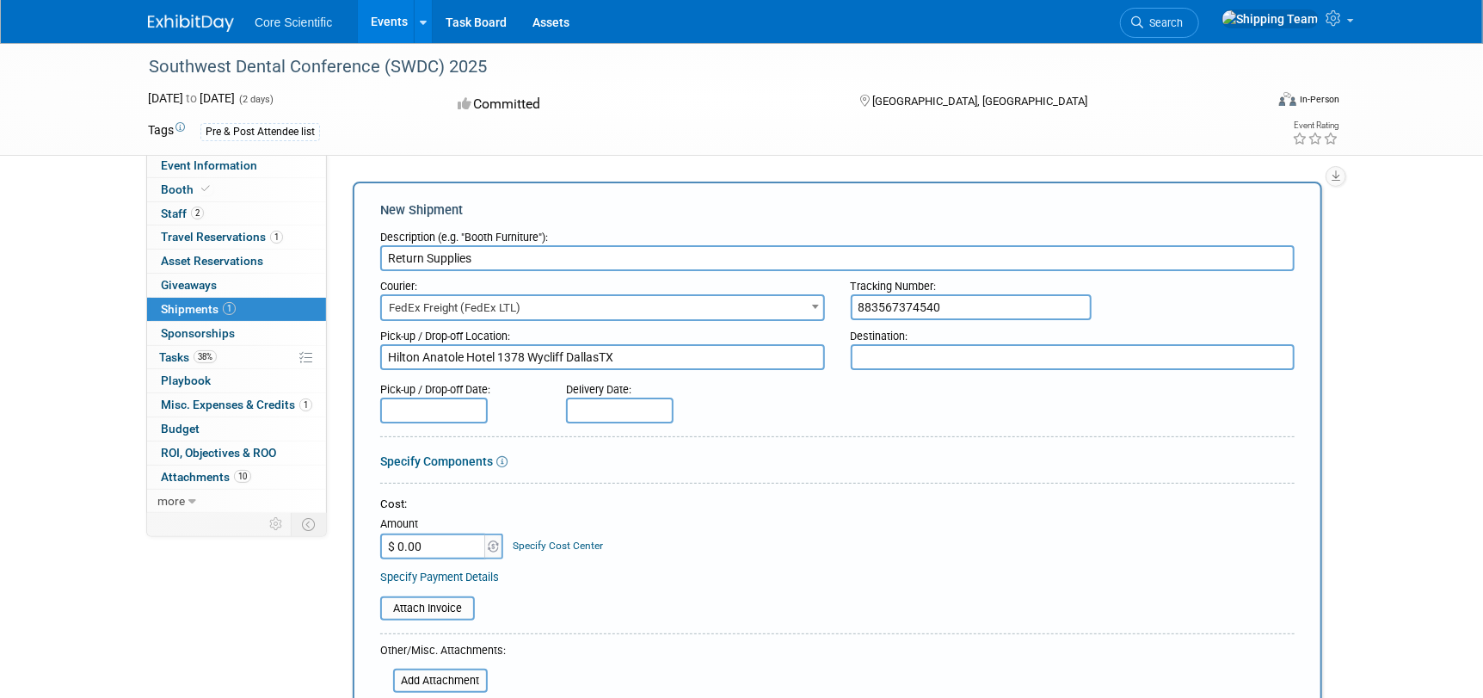
click at [602, 355] on textarea "Hilton Anatole Hotel 1378 Wycliff DallasTX" at bounding box center [602, 357] width 445 height 26
type textarea "Hilton Anatole Hotel 1378 Wycliff Dallas,TX"
click at [870, 352] on textarea at bounding box center [1073, 357] width 445 height 26
type textarea "WH-Cary IL"
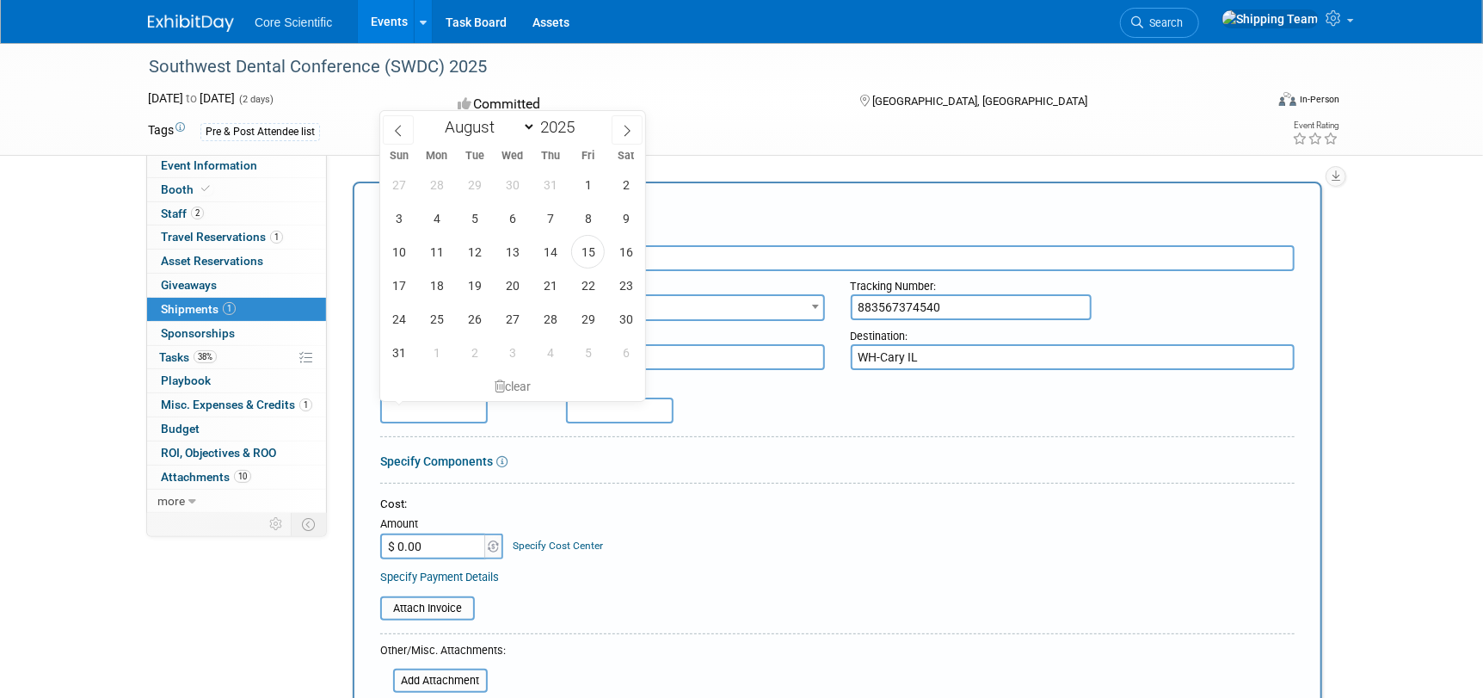
click at [448, 406] on input "text" at bounding box center [434, 410] width 108 height 26
click at [409, 319] on span "24" at bounding box center [399, 319] width 34 height 34
type input "[DATE]"
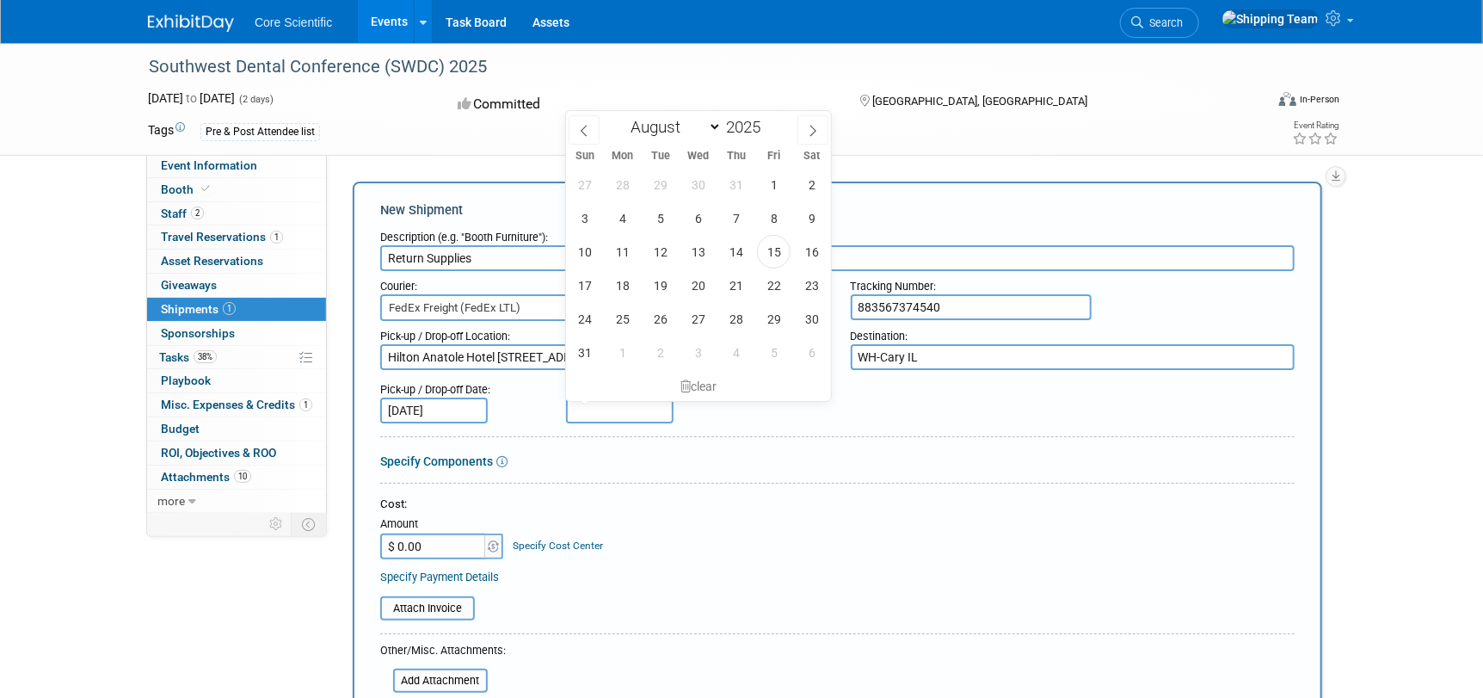
click at [626, 416] on input "text" at bounding box center [620, 410] width 108 height 26
click at [772, 317] on span "29" at bounding box center [774, 319] width 34 height 34
type input "[DATE]"
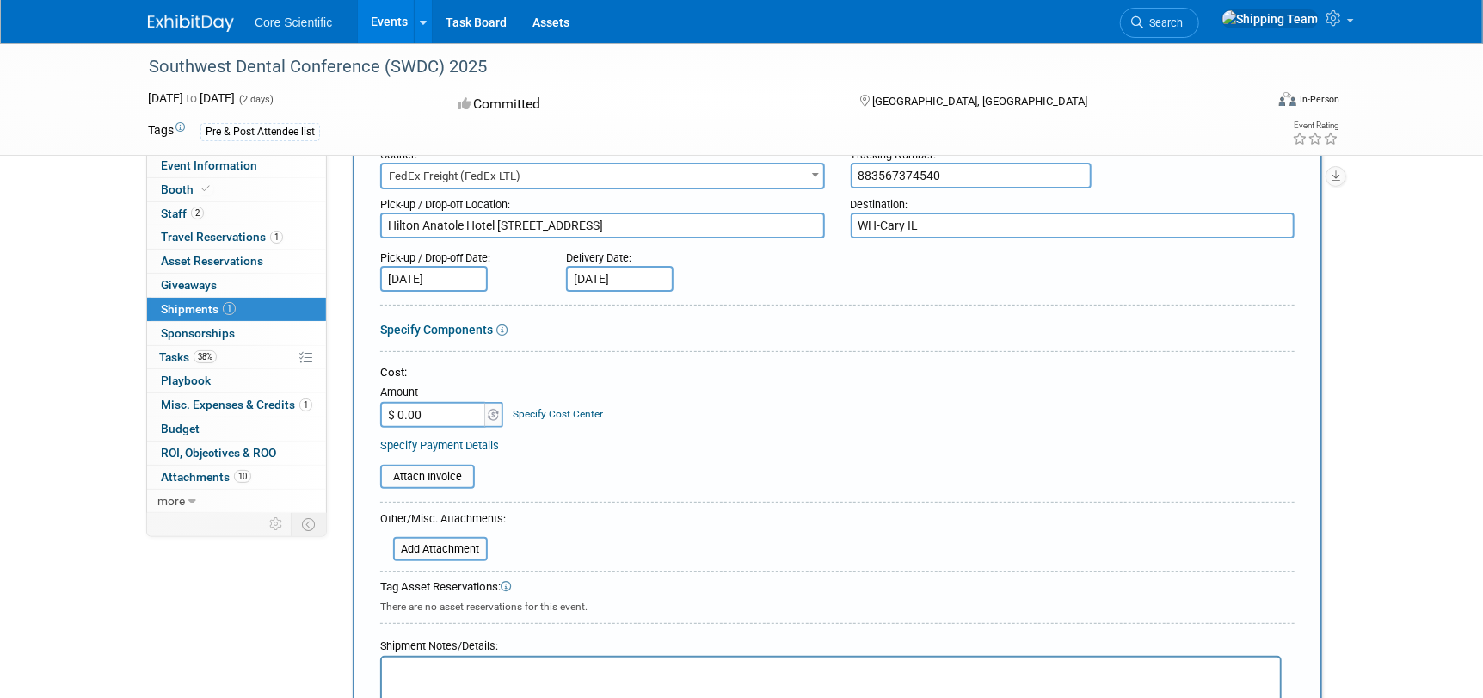
scroll to position [172, 0]
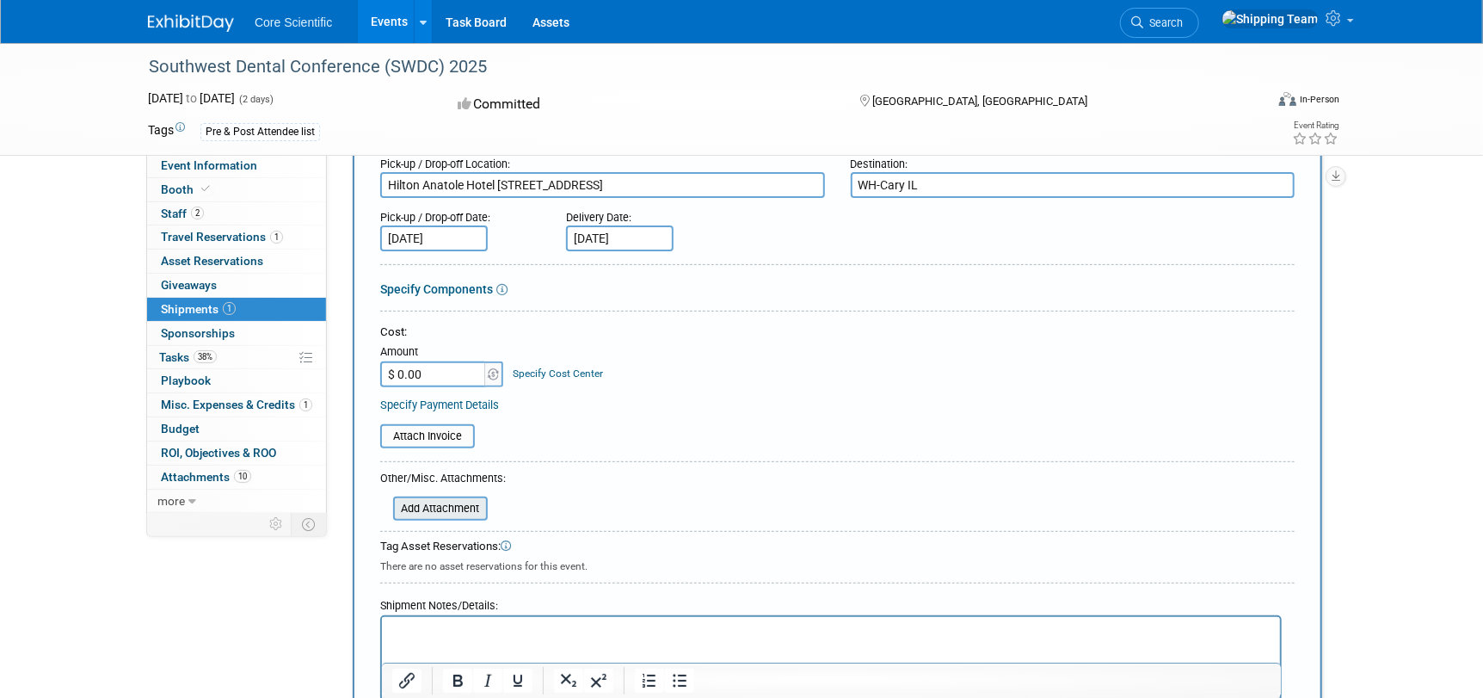
click at [433, 510] on input "file" at bounding box center [383, 508] width 205 height 21
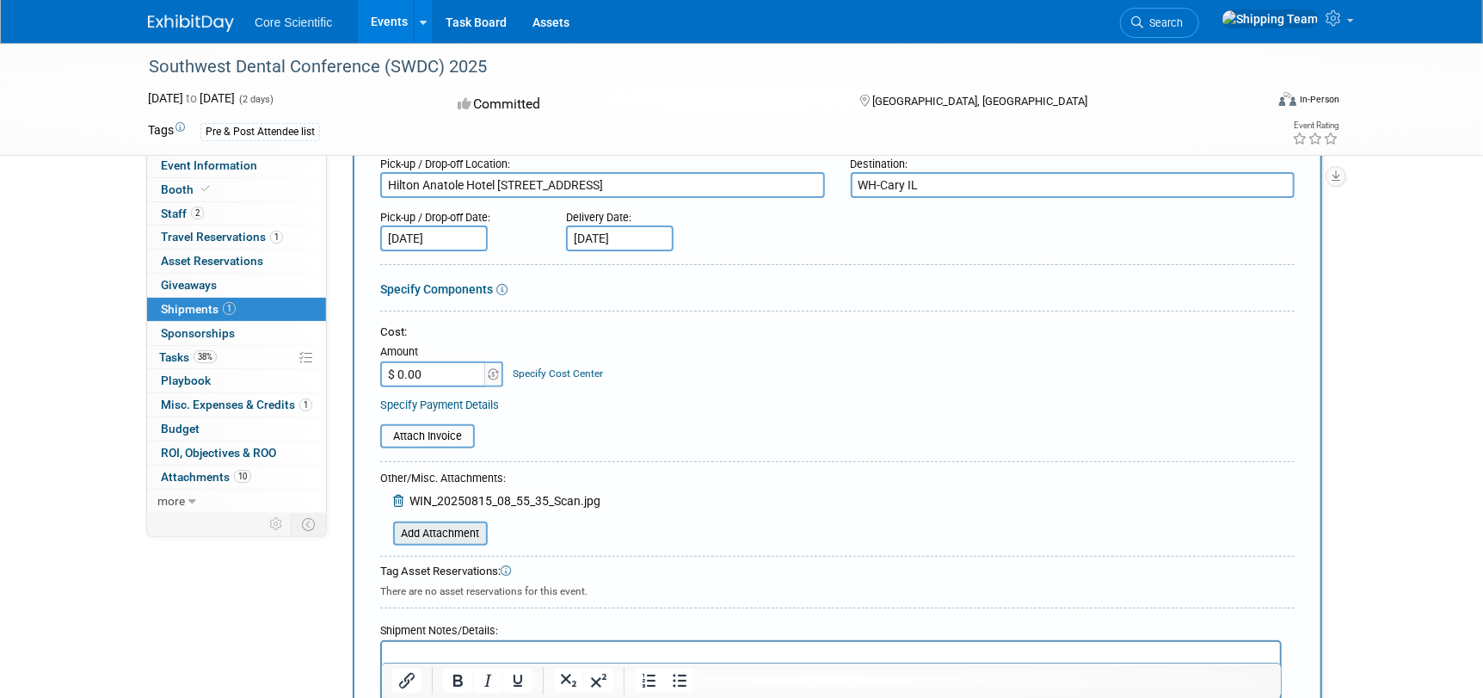
click at [415, 532] on input "file" at bounding box center [383, 533] width 205 height 21
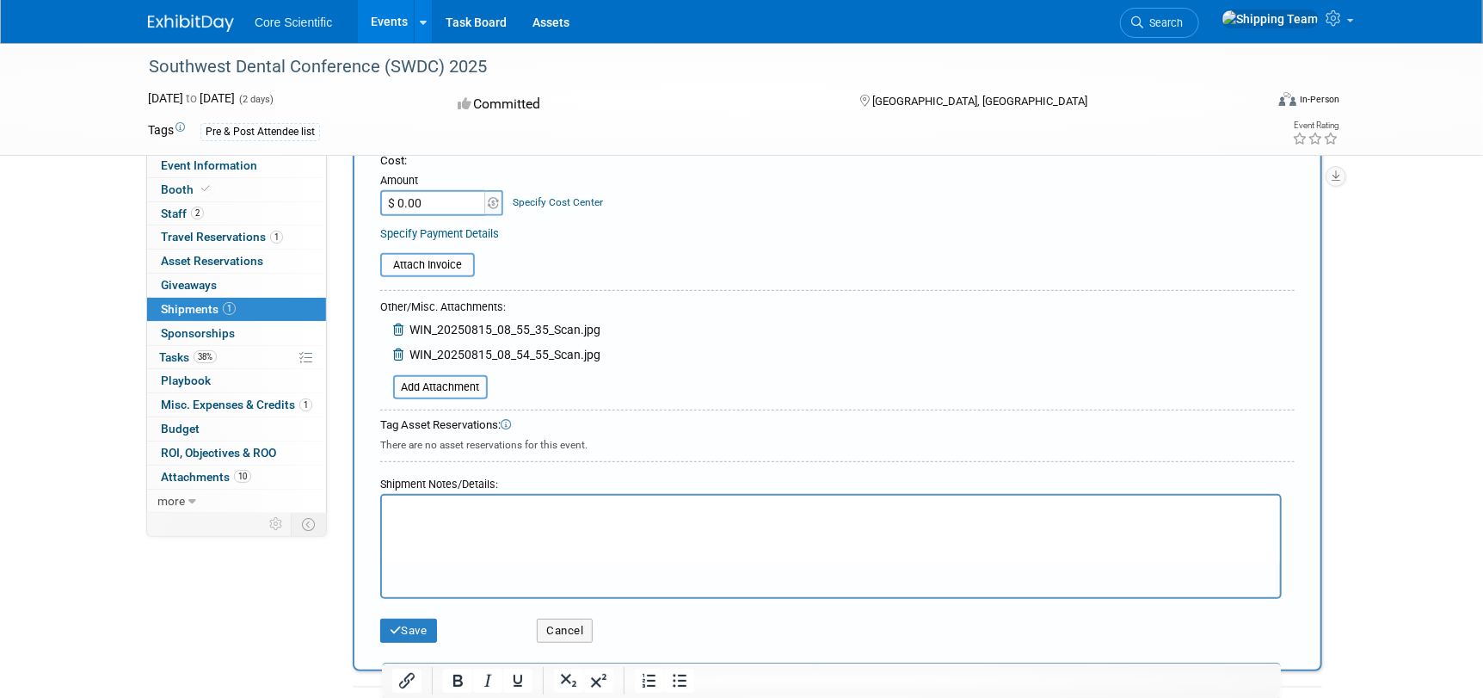
scroll to position [344, 0]
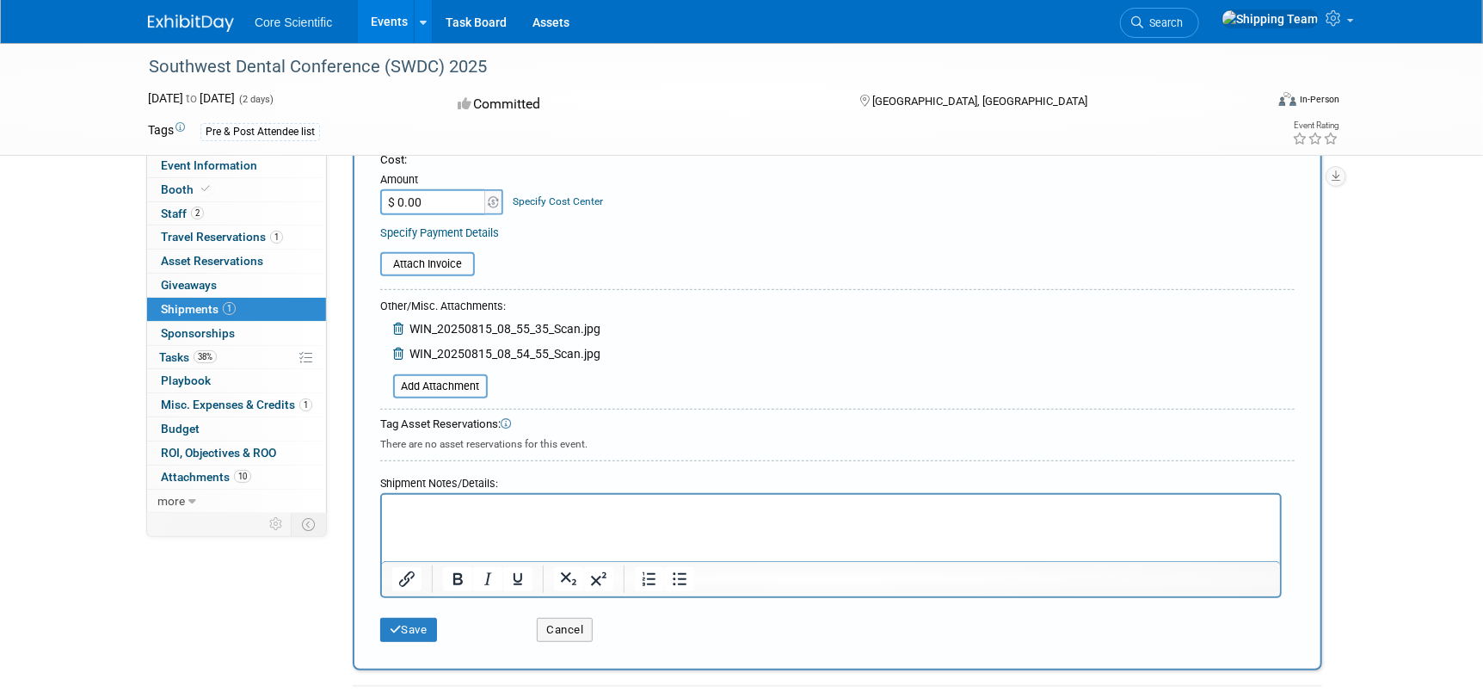
click at [439, 505] on p "Rich Text Area. Press ALT-0 for help." at bounding box center [830, 509] width 878 height 17
click at [796, 508] on p "Return label sent w/ checklist. Reps should pallatize boxes and attach" at bounding box center [830, 509] width 878 height 17
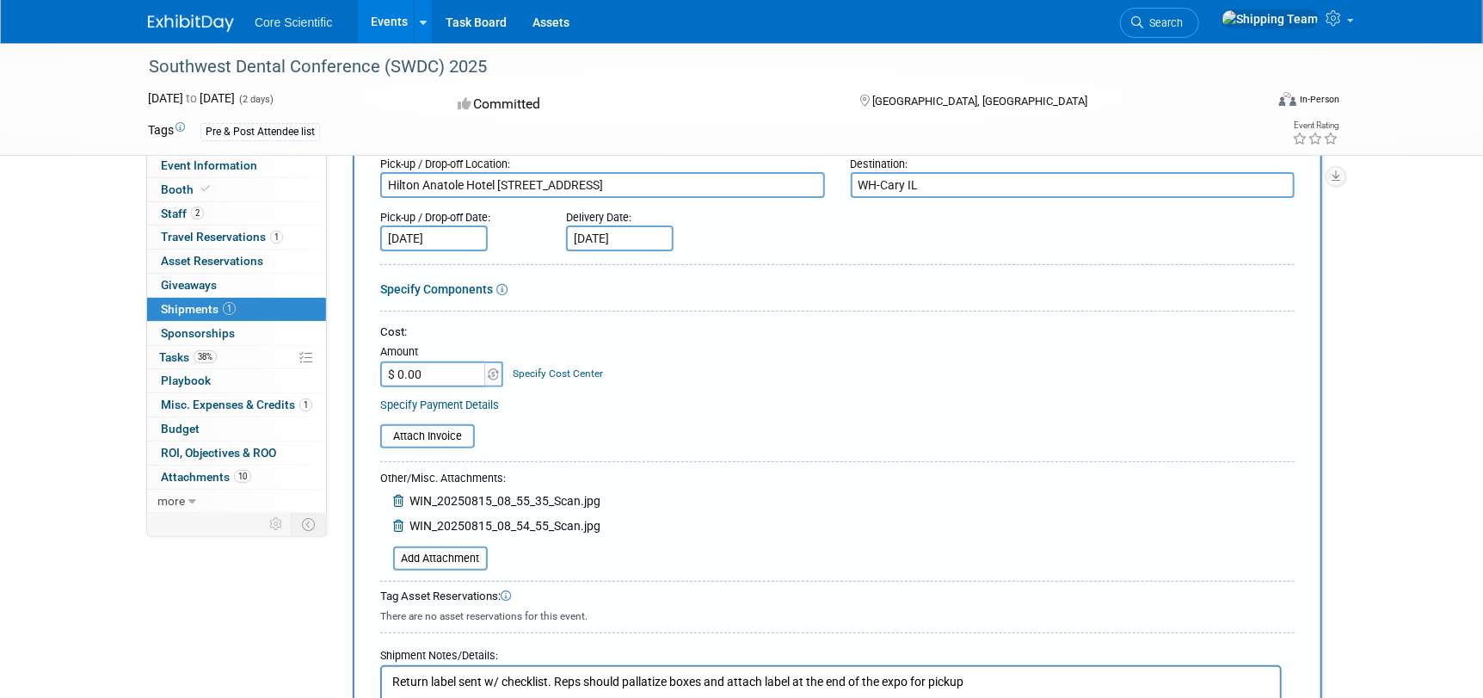
scroll to position [85, 0]
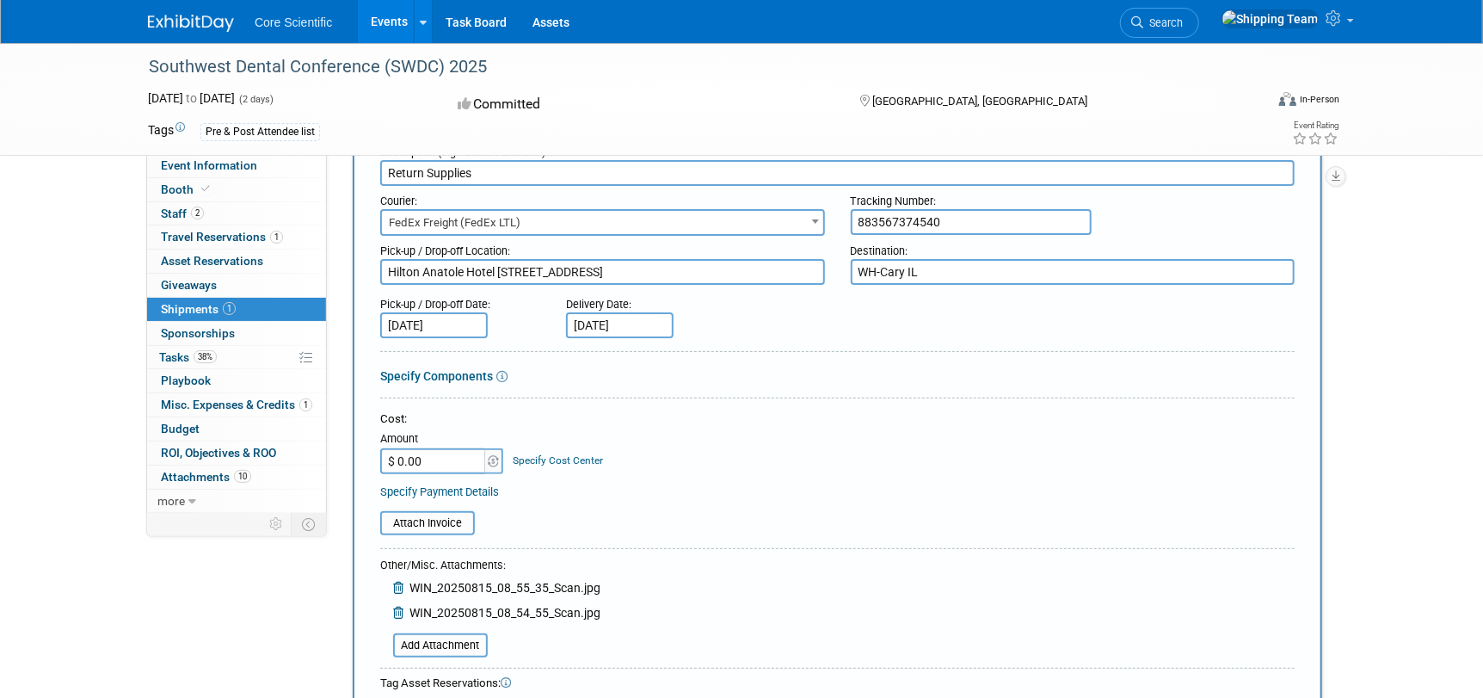
click at [589, 266] on textarea "Hilton Anatole Hotel 1378 Wycliff Dallas,TX" at bounding box center [602, 272] width 445 height 26
click at [605, 270] on textarea "Hilton Anatole Hotel 1378 Wycliff Dallas,TX" at bounding box center [602, 272] width 445 height 26
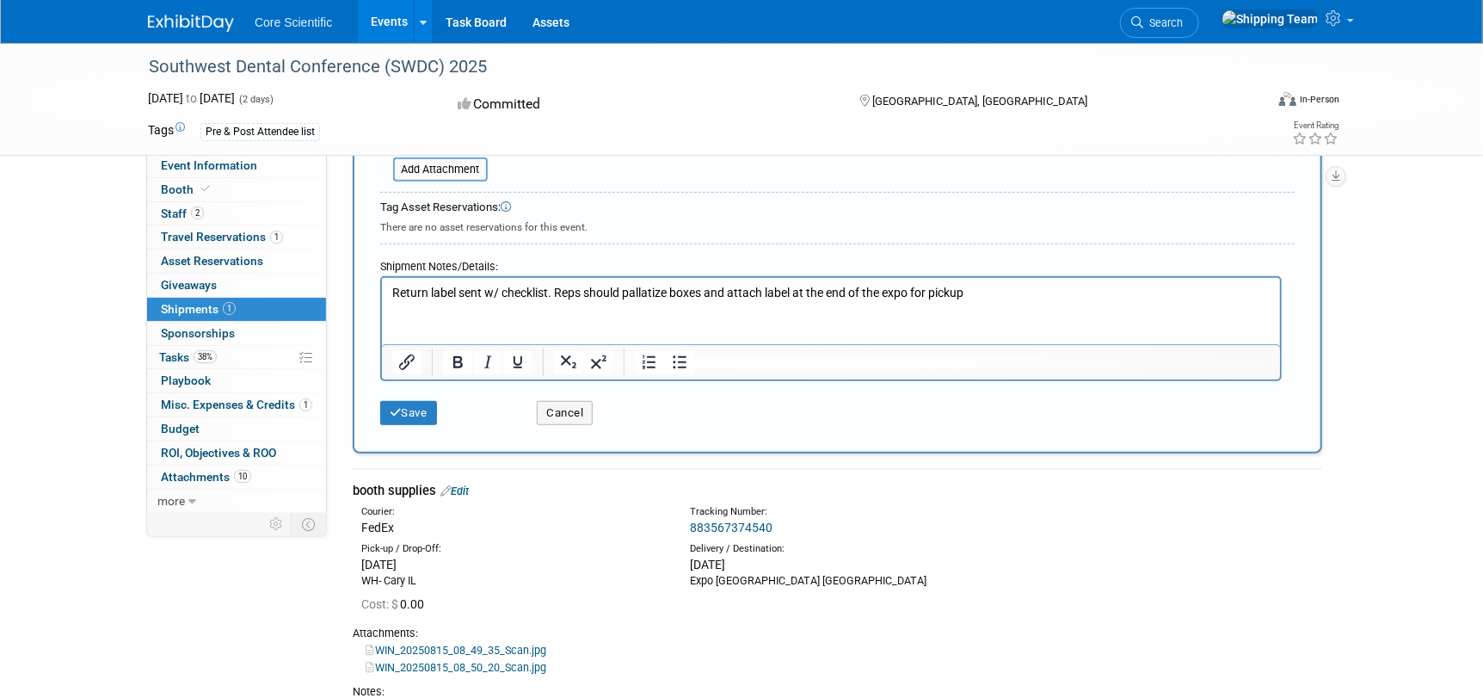
scroll to position [602, 0]
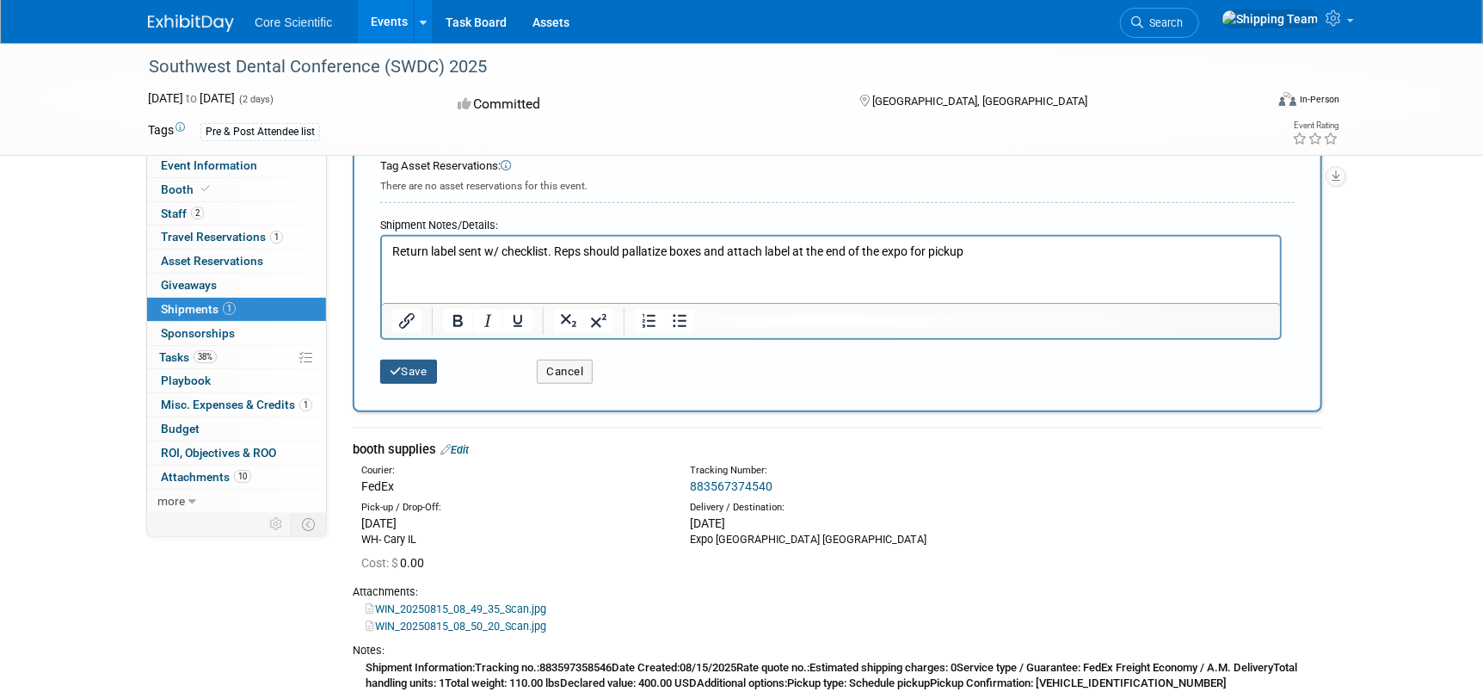
type textarea "Hilton Anatole Hotel [STREET_ADDRESS]"
drag, startPoint x: 429, startPoint y: 369, endPoint x: 419, endPoint y: 372, distance: 10.9
click at [425, 370] on button "Save" at bounding box center [408, 372] width 57 height 24
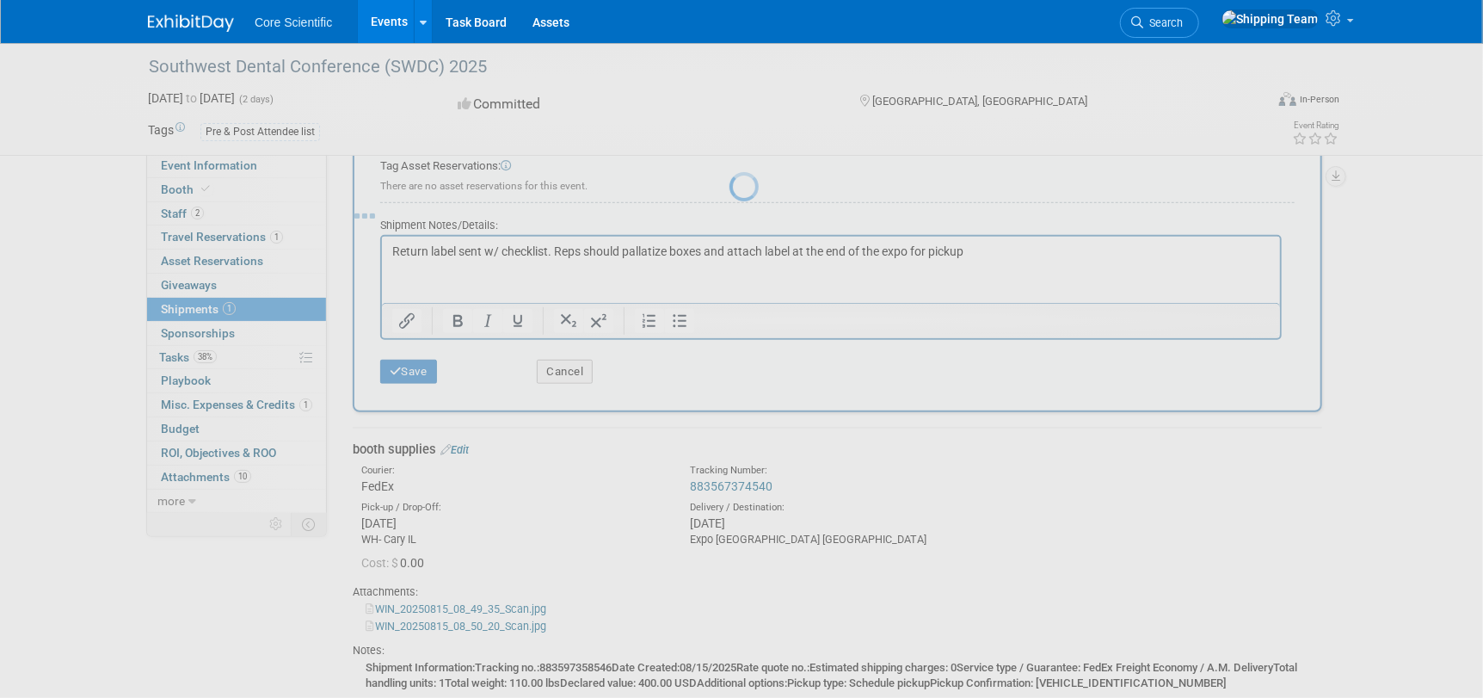
scroll to position [261, 0]
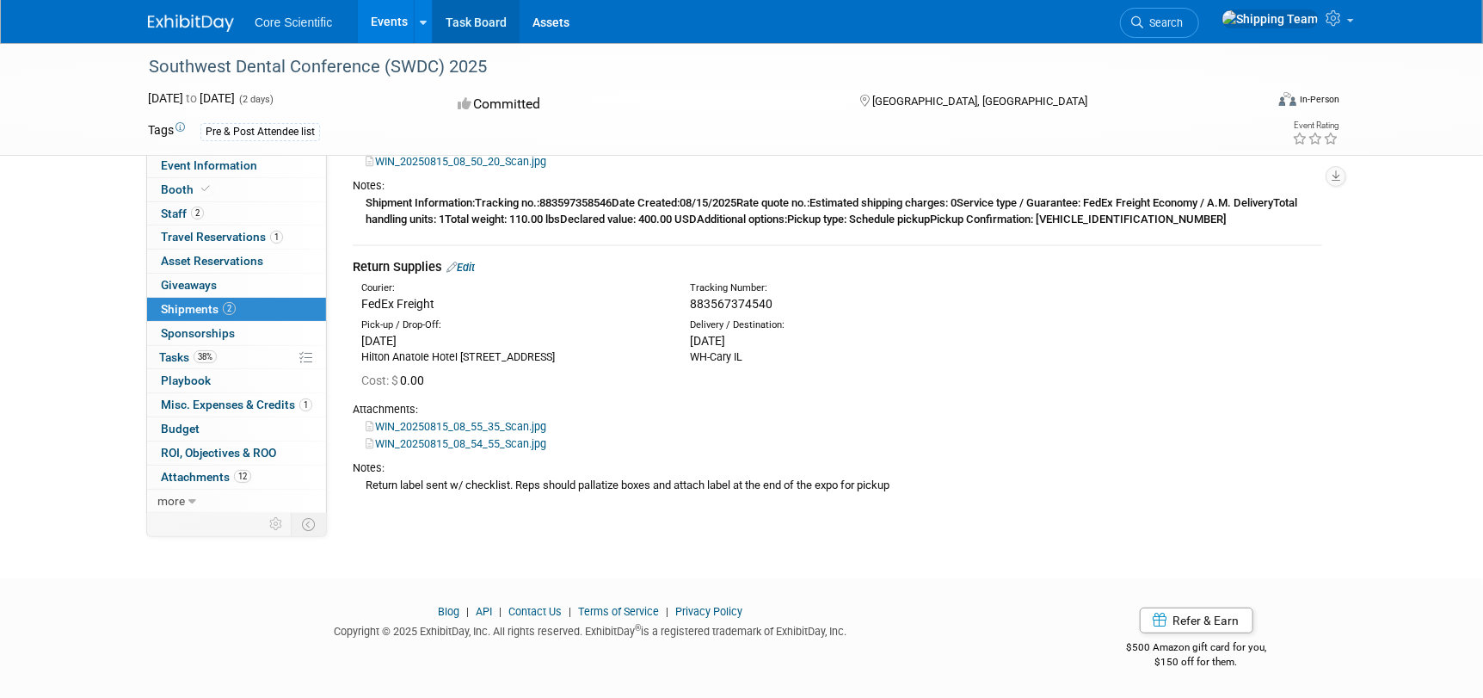
click at [482, 27] on link "Task Board" at bounding box center [476, 21] width 87 height 43
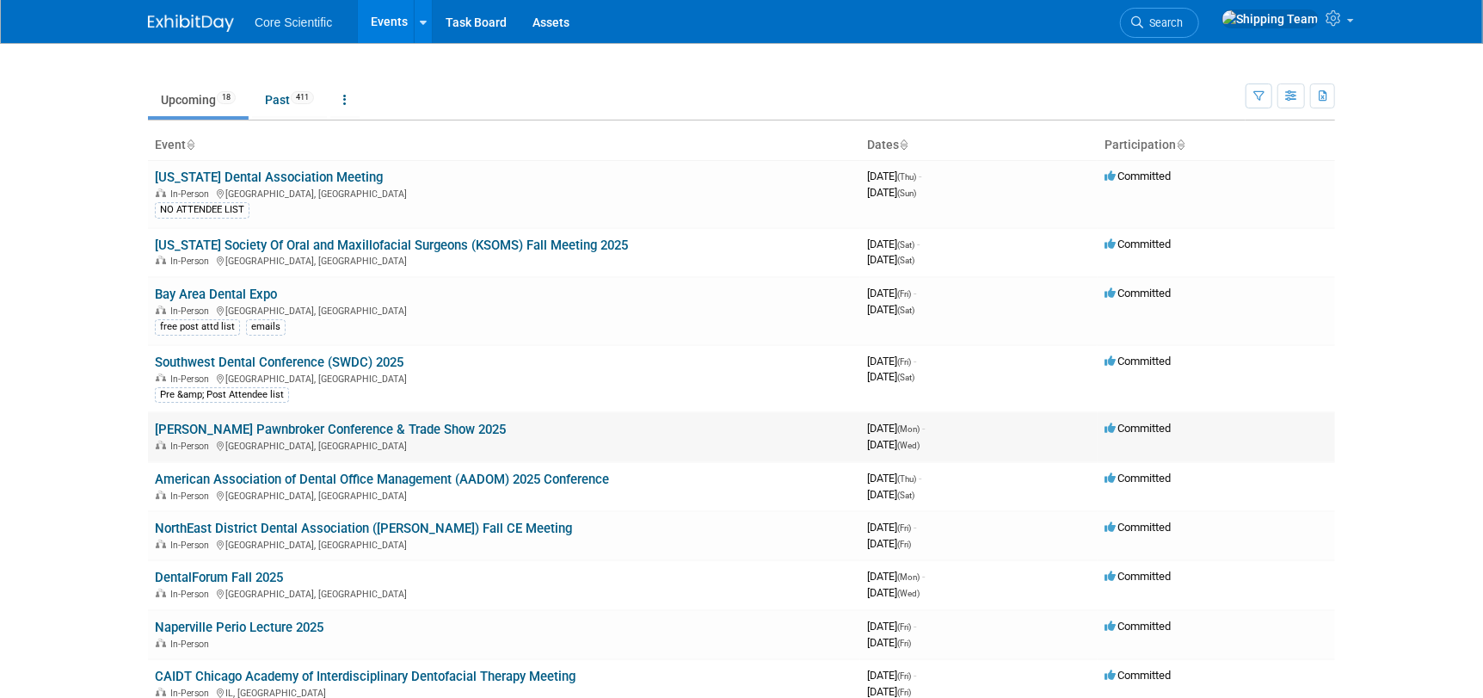
click at [231, 433] on link "[PERSON_NAME] Pawnbroker Conference & Trade Show 2025" at bounding box center [330, 428] width 351 height 15
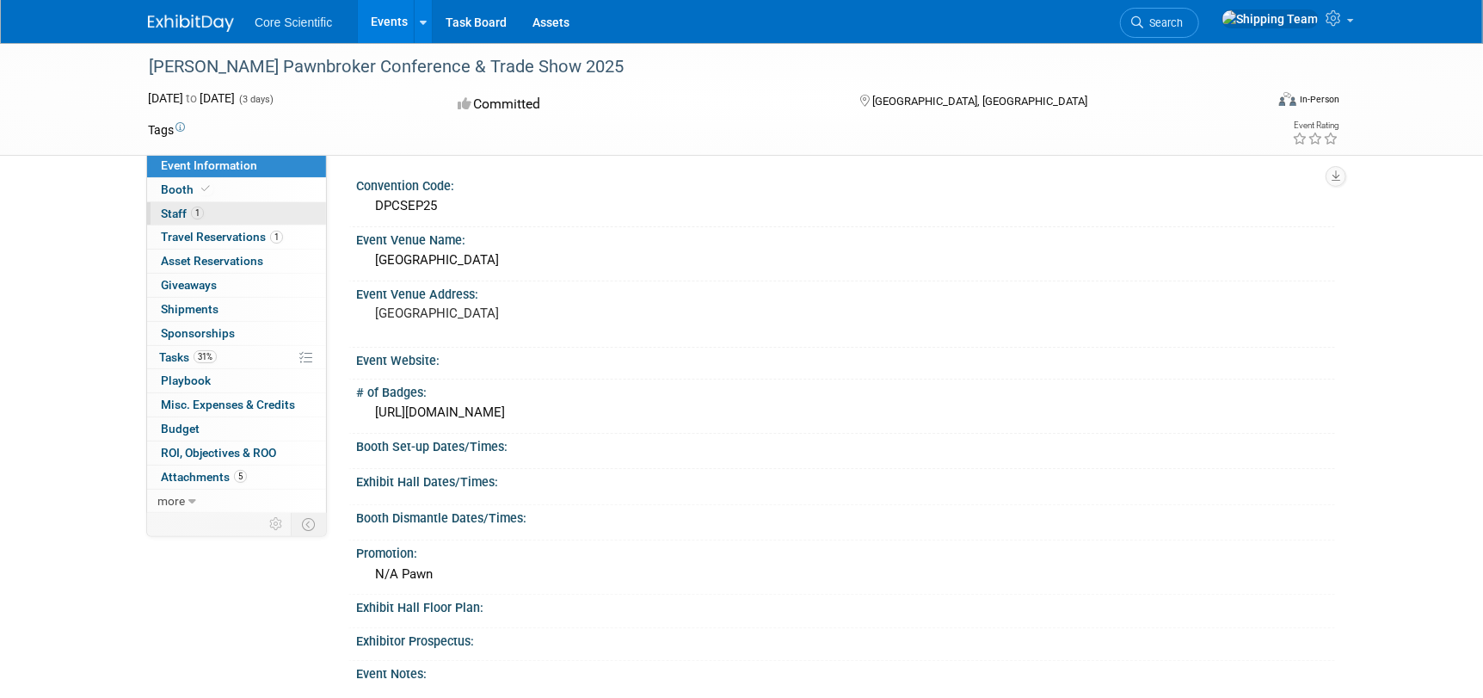
click at [175, 208] on span "Staff 1" at bounding box center [182, 213] width 43 height 14
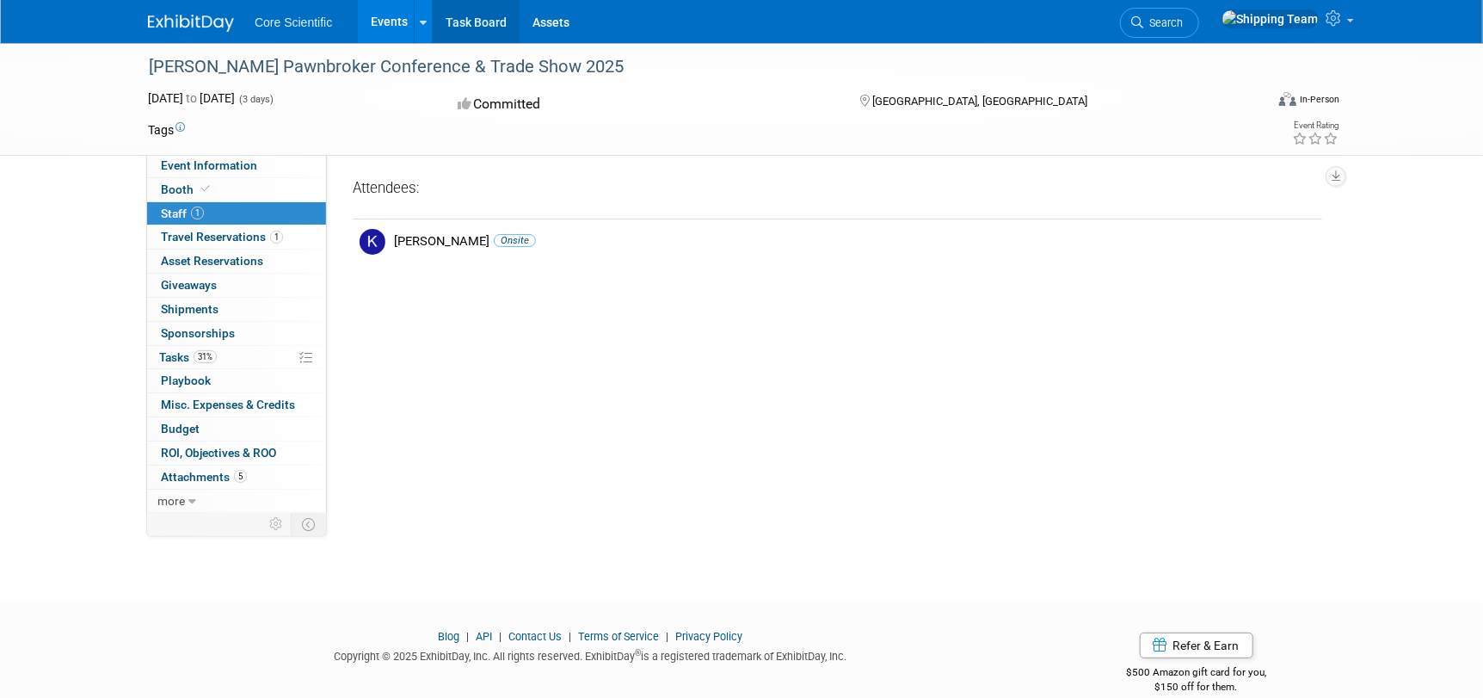
click at [450, 18] on link "Task Board" at bounding box center [476, 21] width 87 height 43
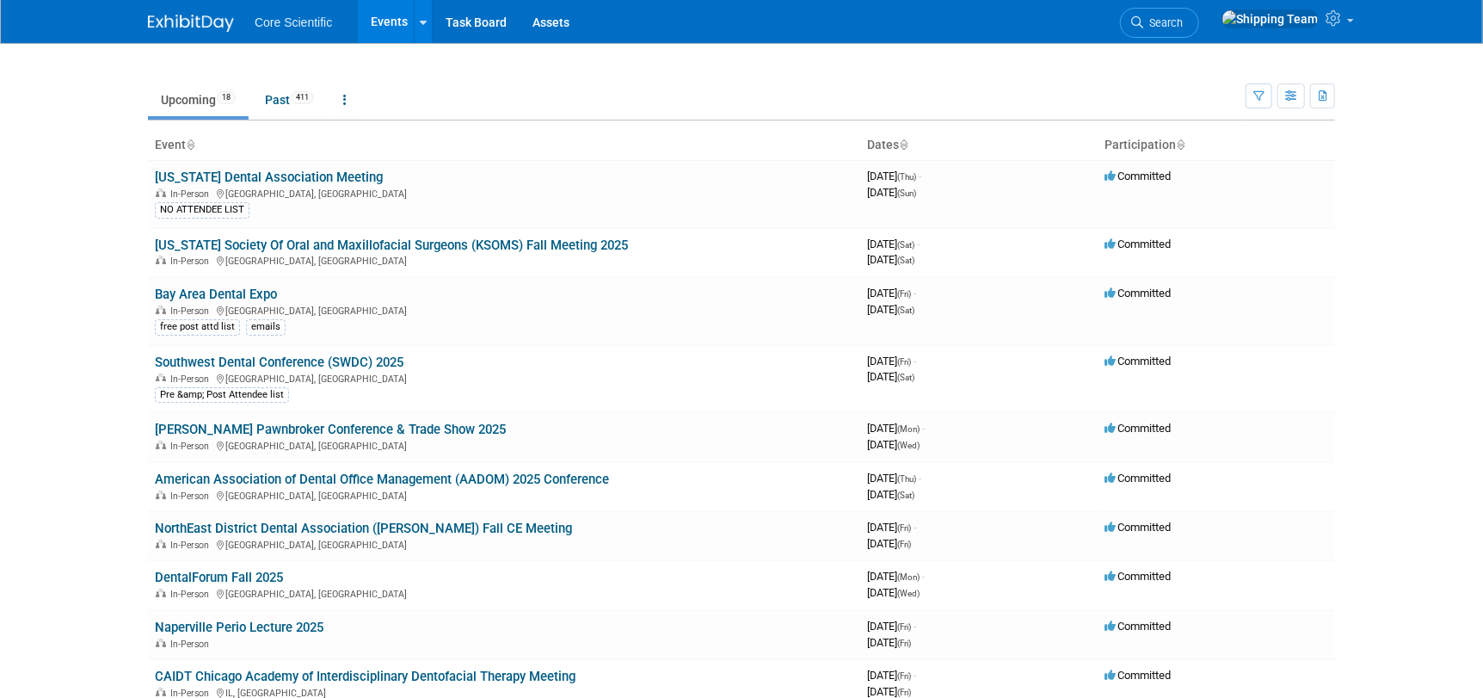
click at [194, 364] on link "Southwest Dental Conference (SWDC) 2025" at bounding box center [279, 361] width 249 height 15
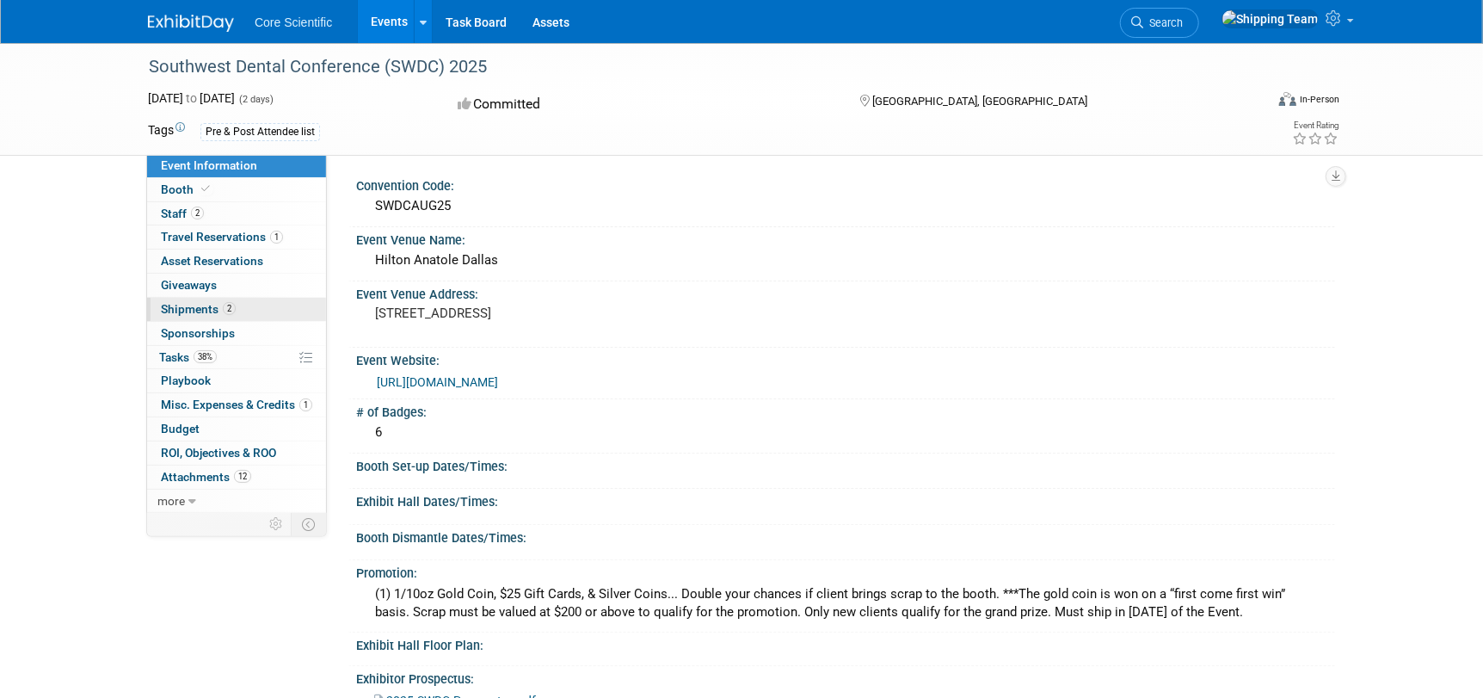
click at [183, 308] on span "Shipments 2" at bounding box center [198, 309] width 75 height 14
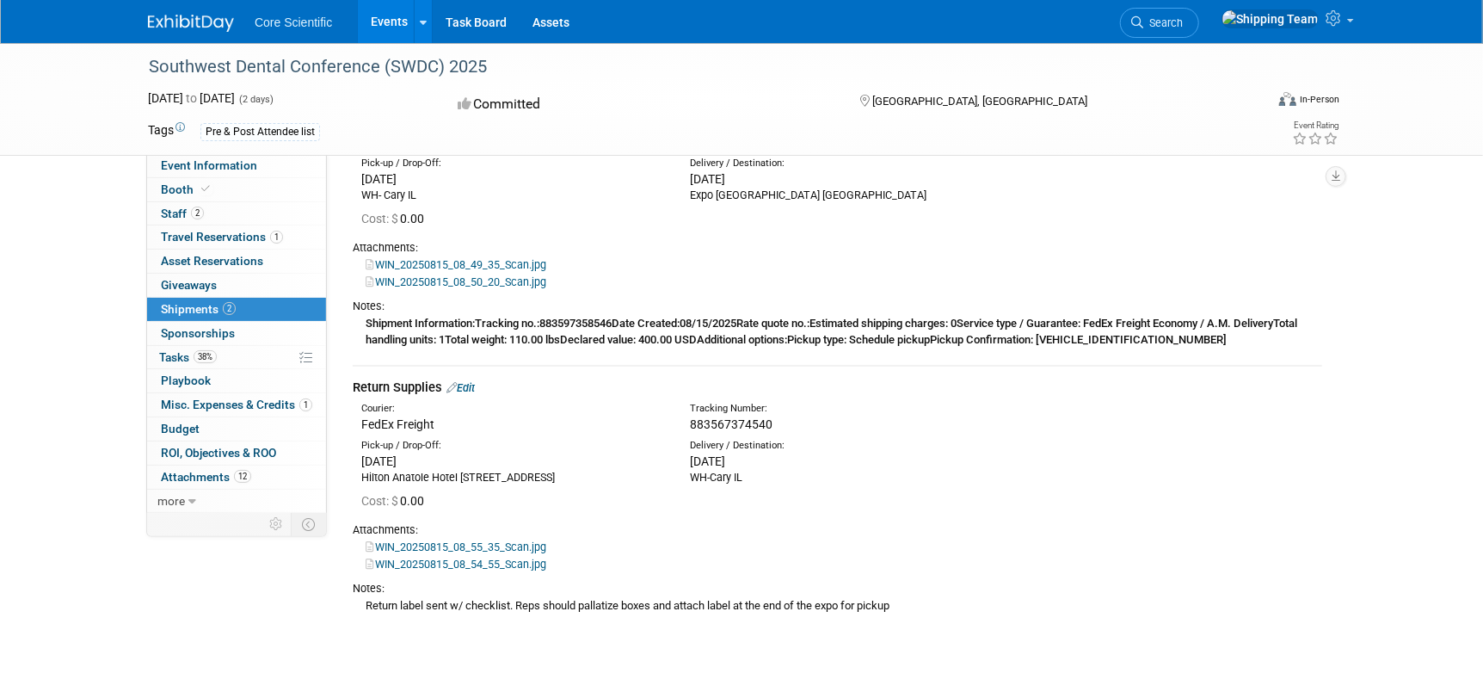
scroll to position [172, 0]
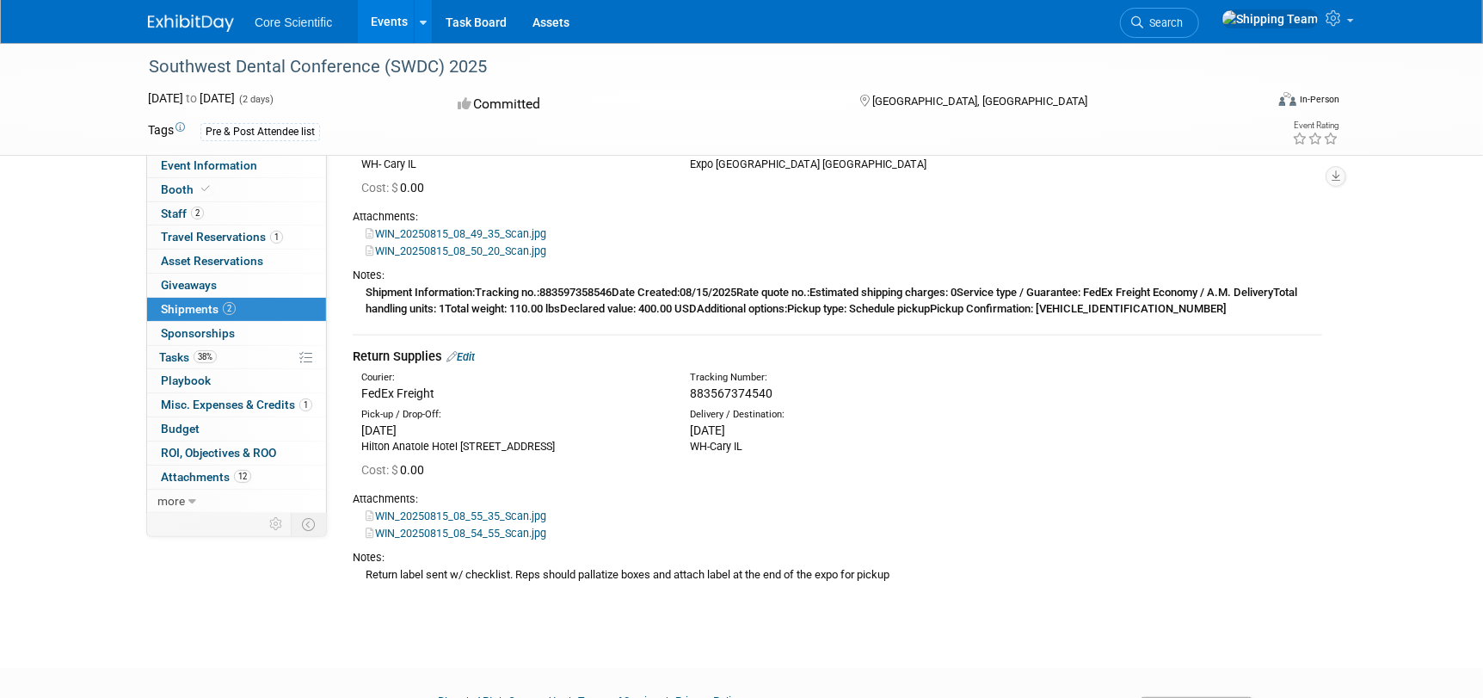
click at [474, 357] on link "Edit" at bounding box center [460, 356] width 28 height 13
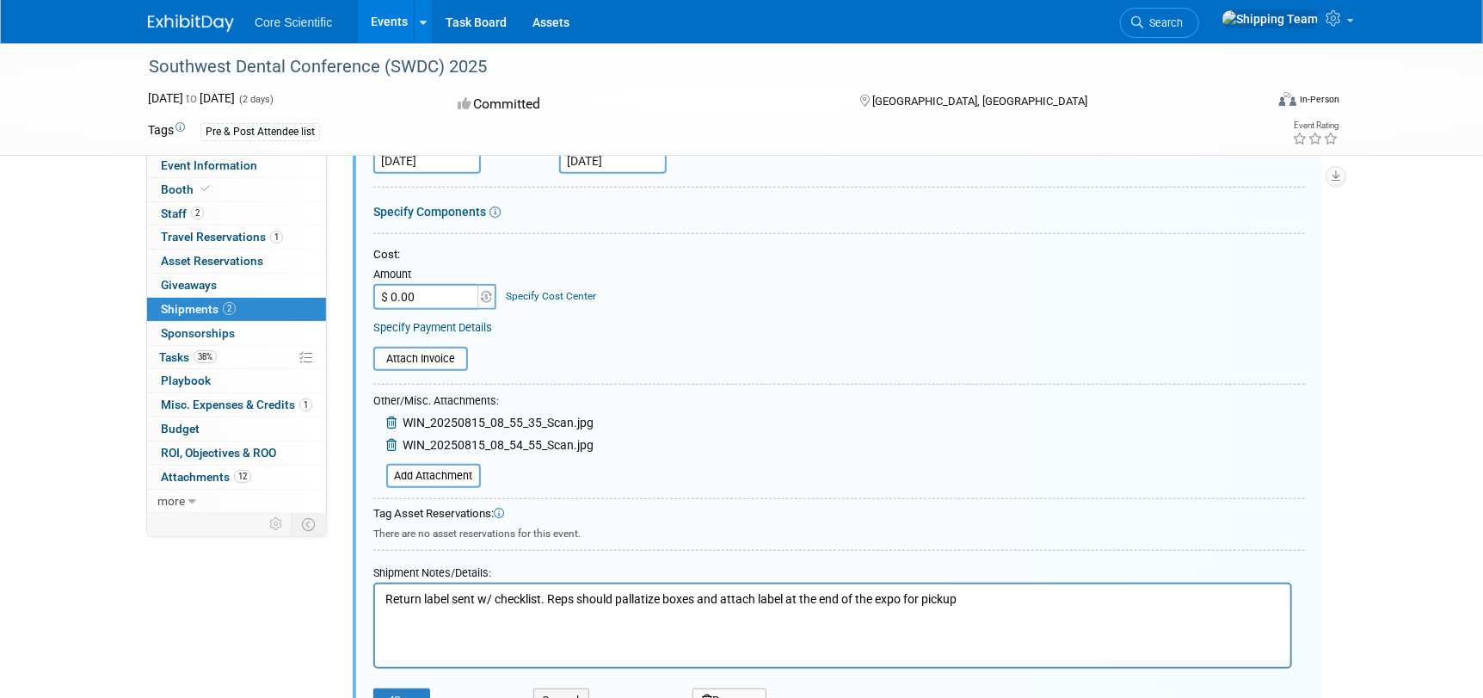
scroll to position [652, 0]
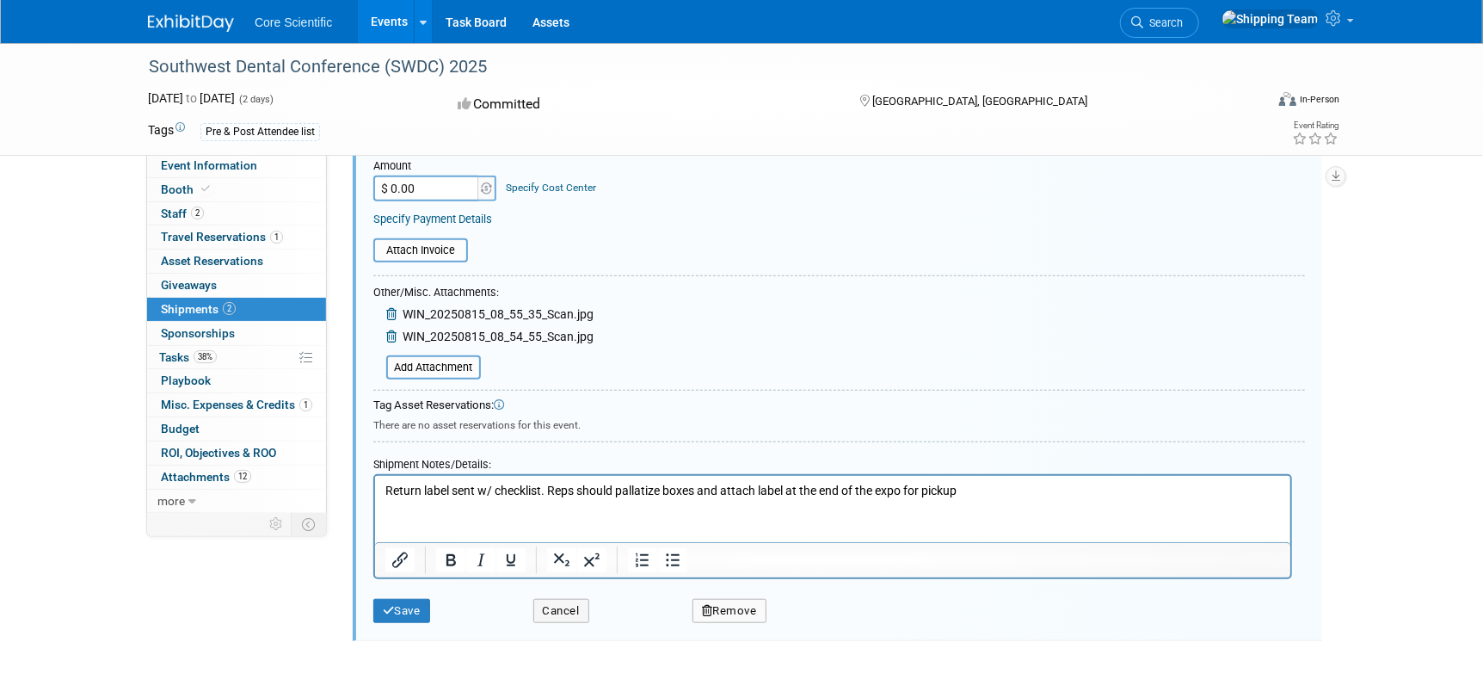
click at [384, 484] on p "Return label sent w/ checklist. Reps should pallatize boxes and attach label at…" at bounding box center [831, 490] width 895 height 17
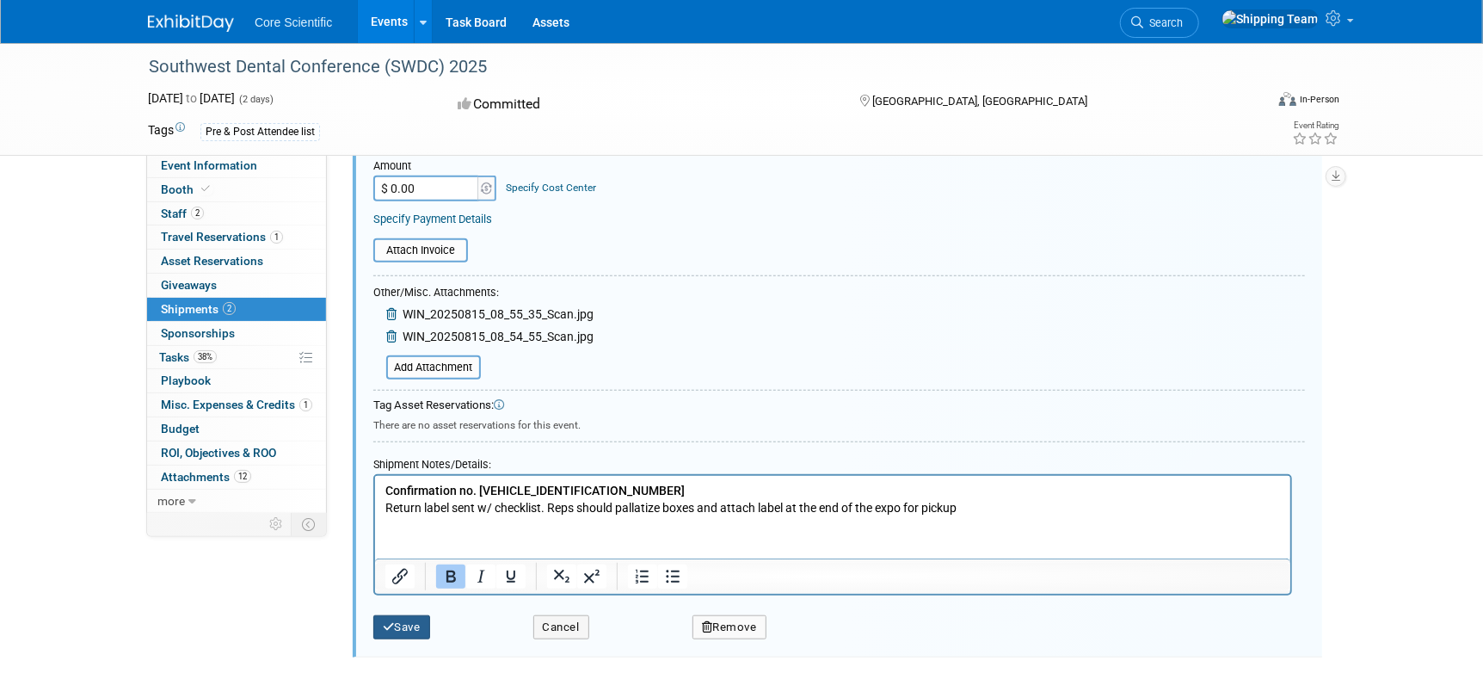
click at [408, 617] on button "Save" at bounding box center [401, 627] width 57 height 24
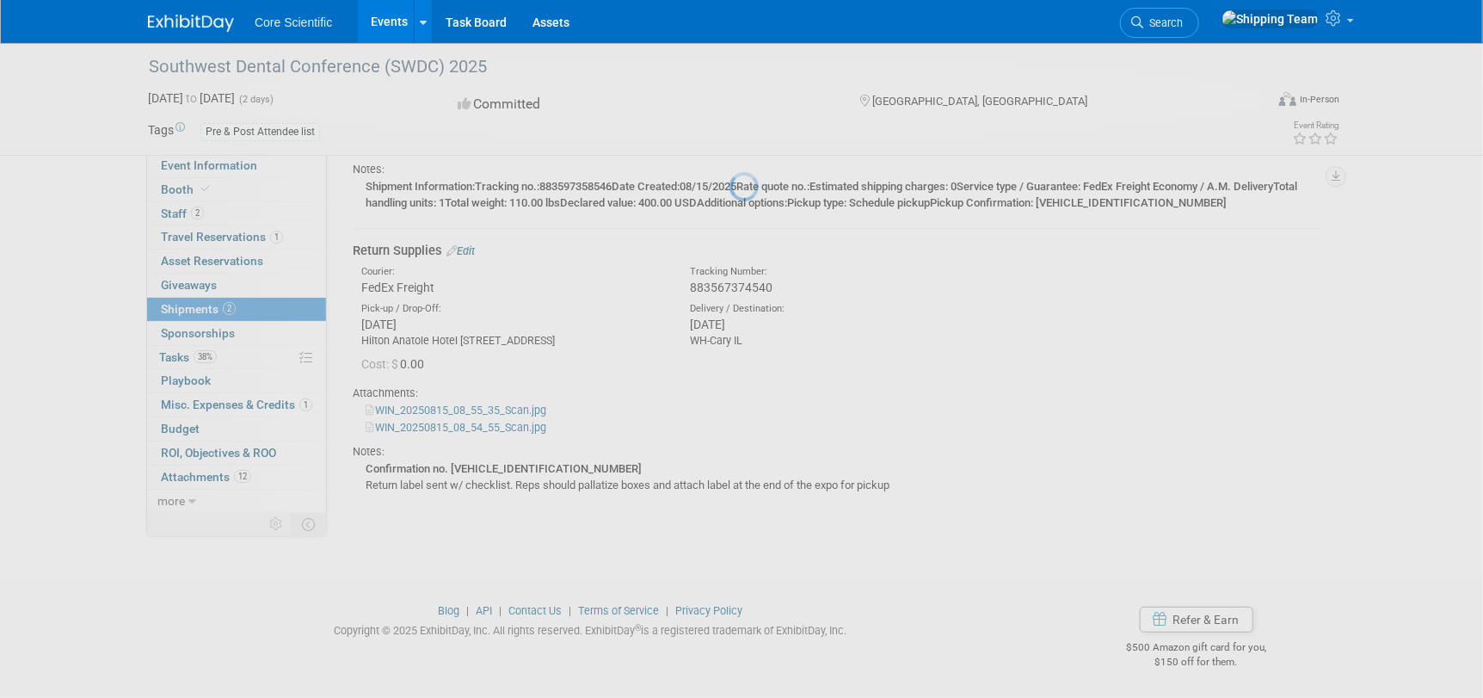
scroll to position [277, 0]
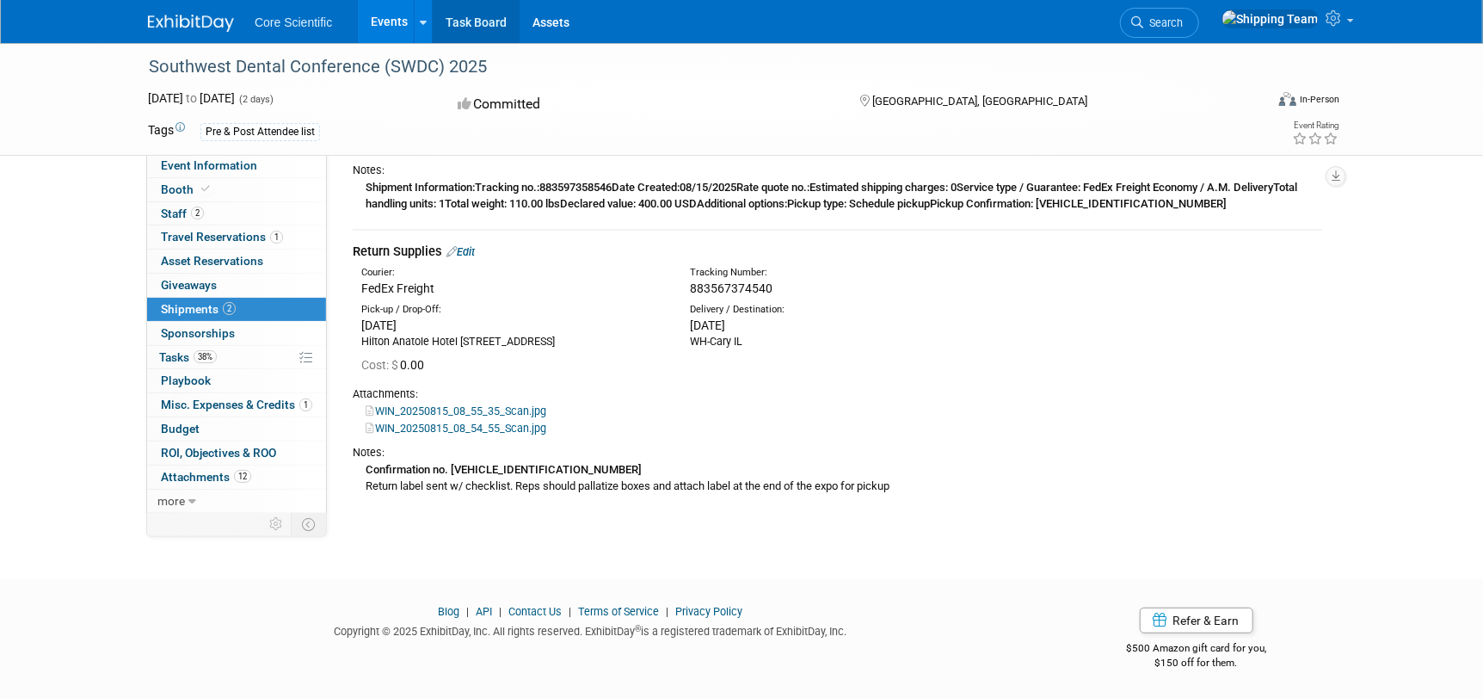
click at [462, 19] on link "Task Board" at bounding box center [476, 21] width 87 height 43
